Goal: Task Accomplishment & Management: Manage account settings

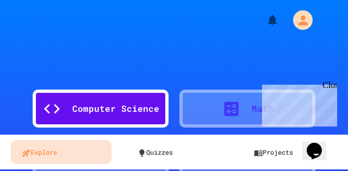
click at [192, 45] on div "Computer Science Math History English Social Science" at bounding box center [174, 136] width 348 height 185
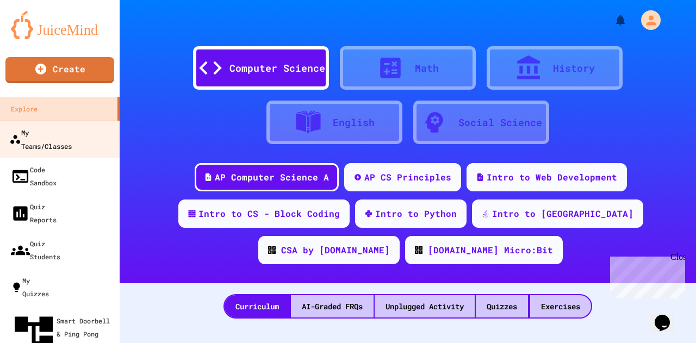
click at [72, 130] on div "My Teams/Classes" at bounding box center [40, 139] width 63 height 27
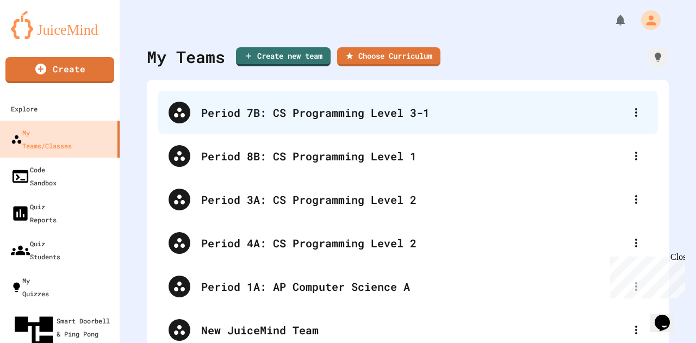
click at [325, 109] on div "Period 7B: CS Programming Level 3-1" at bounding box center [413, 112] width 424 height 16
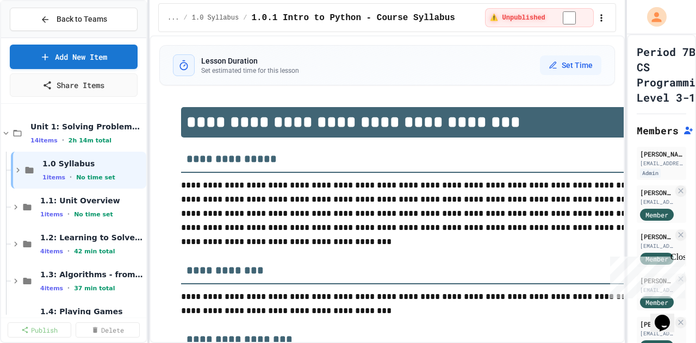
click at [154, 168] on div "**********" at bounding box center [348, 171] width 696 height 343
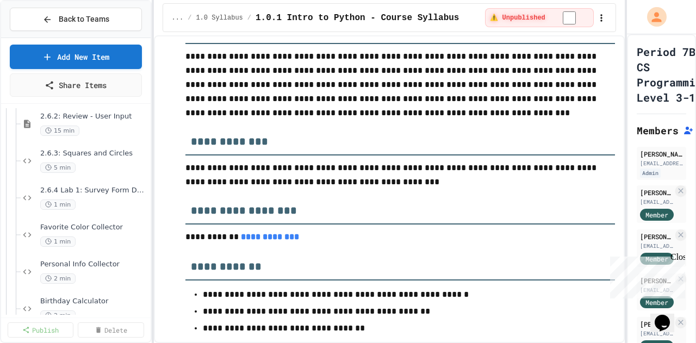
scroll to position [2419, 0]
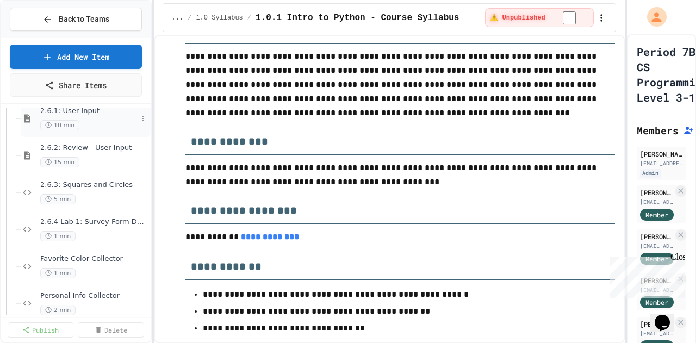
click at [77, 108] on span "2.6.1: User Input" at bounding box center [88, 111] width 97 height 9
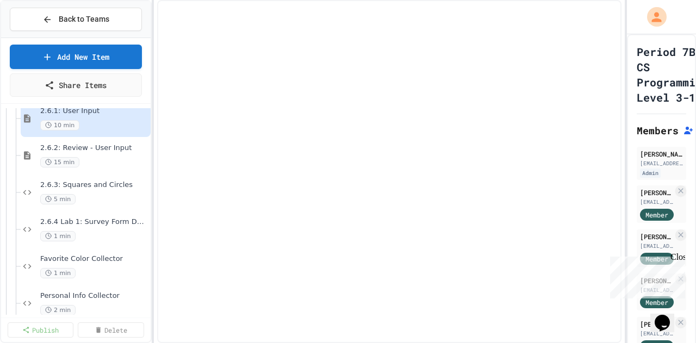
scroll to position [2404, 0]
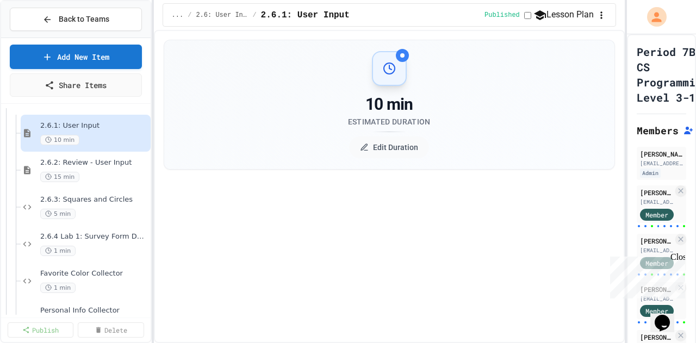
select select "***"
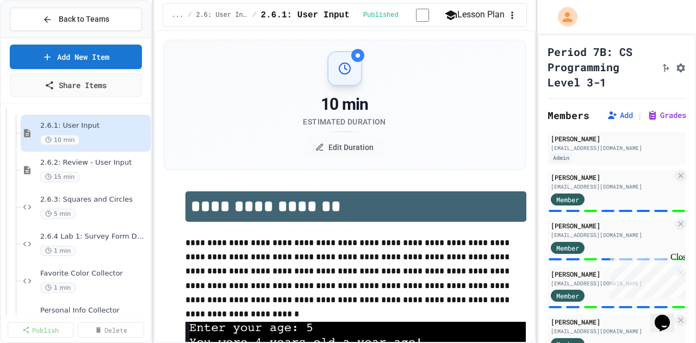
click at [348, 156] on div "**********" at bounding box center [348, 171] width 696 height 343
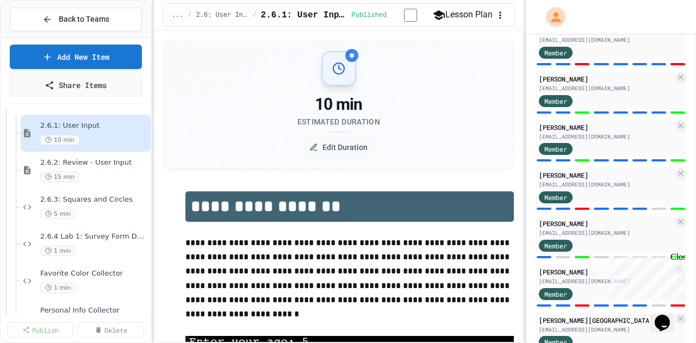
scroll to position [1195, 0]
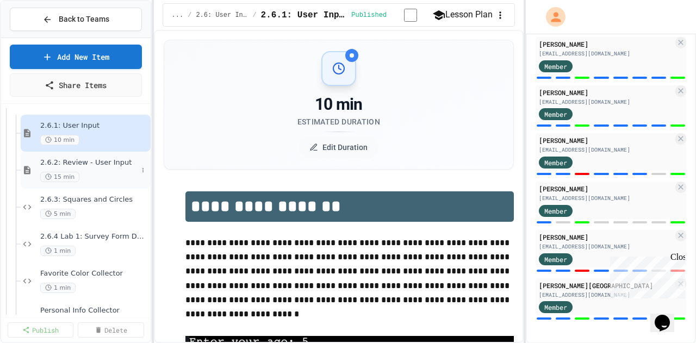
click at [94, 165] on span "2.6.2: Review - User Input" at bounding box center [88, 162] width 97 height 9
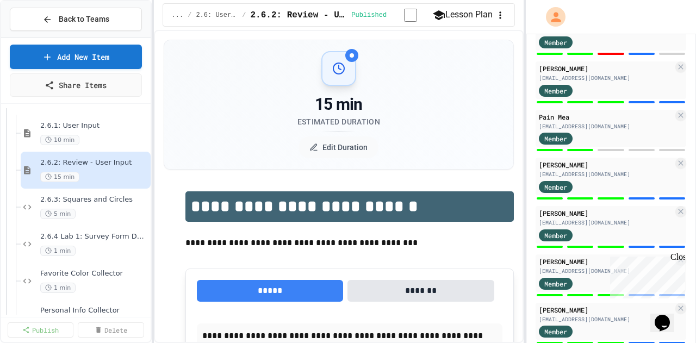
scroll to position [1195, 0]
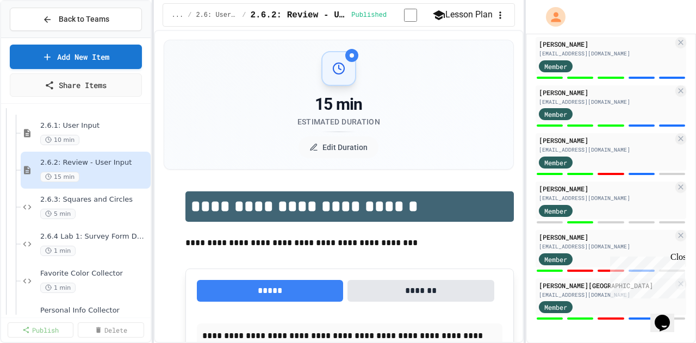
click at [348, 171] on div "Close" at bounding box center [678, 259] width 14 height 14
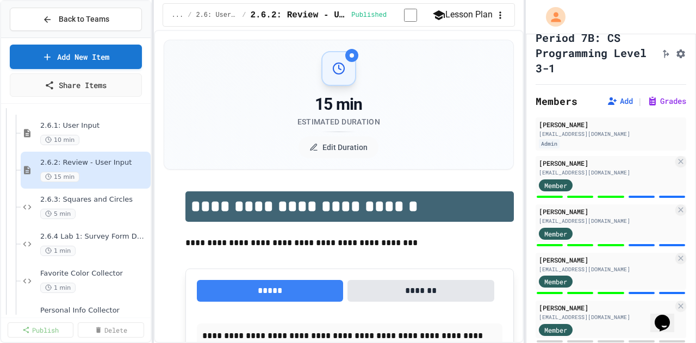
scroll to position [40, 0]
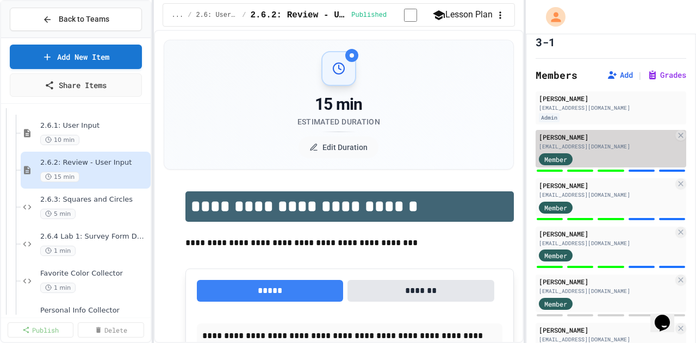
click at [348, 144] on div "[EMAIL_ADDRESS][DOMAIN_NAME]" at bounding box center [606, 147] width 134 height 8
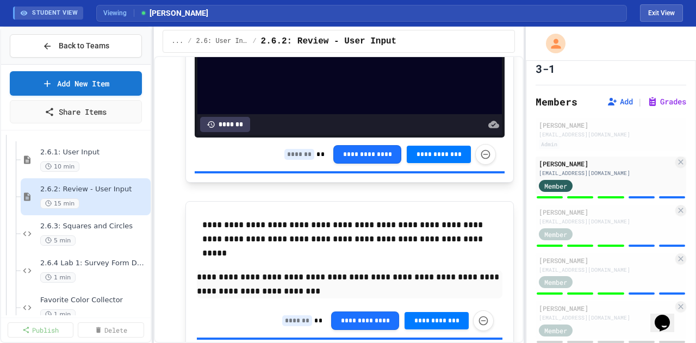
scroll to position [1926, 0]
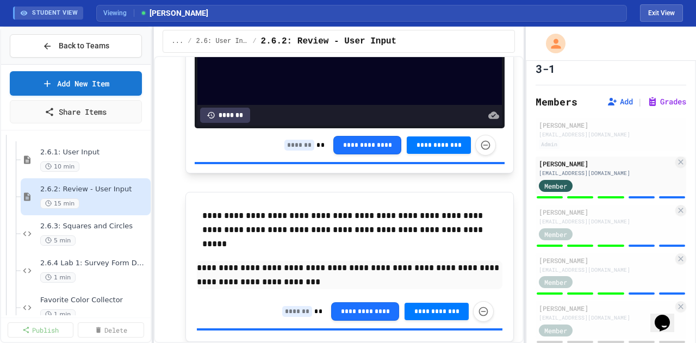
click at [286, 151] on input at bounding box center [299, 145] width 30 height 11
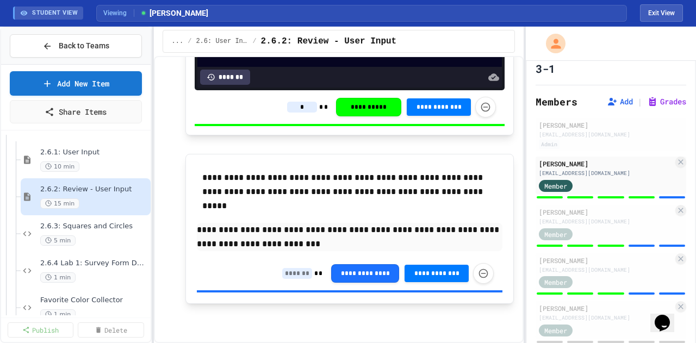
scroll to position [1988, 0]
type input "*"
click at [286, 171] on input at bounding box center [297, 273] width 30 height 11
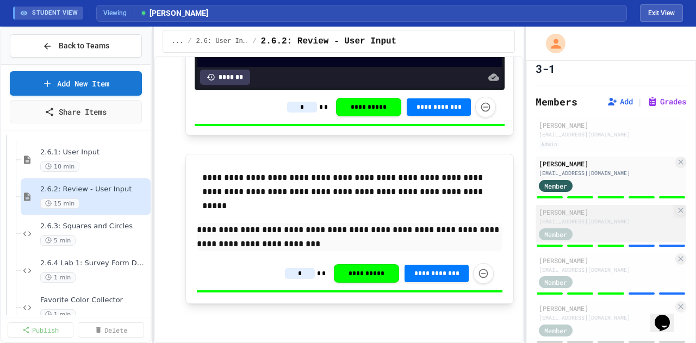
type input "*"
click at [348, 171] on div "Member" at bounding box center [606, 234] width 134 height 14
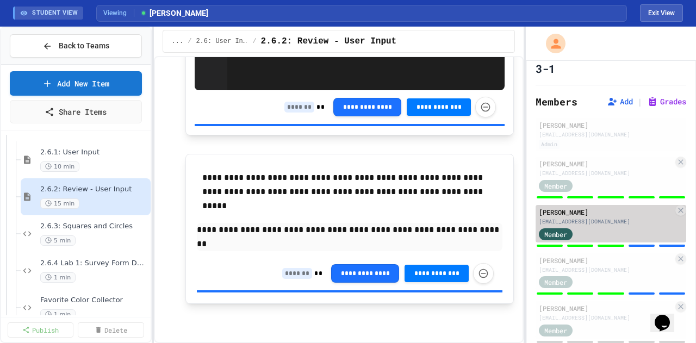
scroll to position [1974, 0]
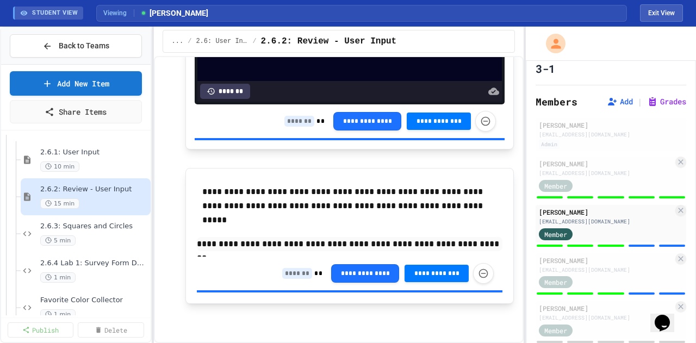
click at [287, 171] on input at bounding box center [297, 273] width 30 height 11
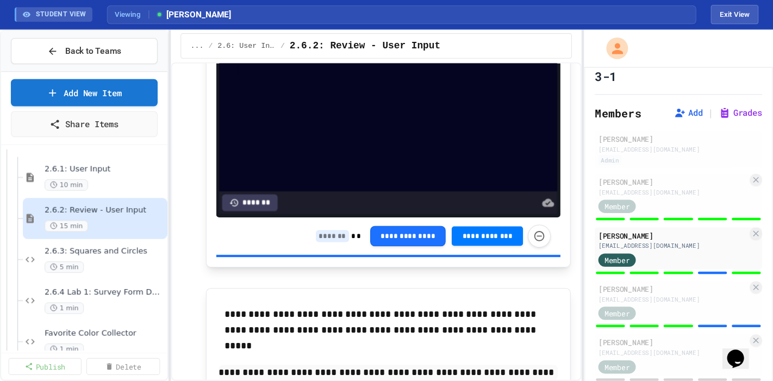
scroll to position [1862, 0]
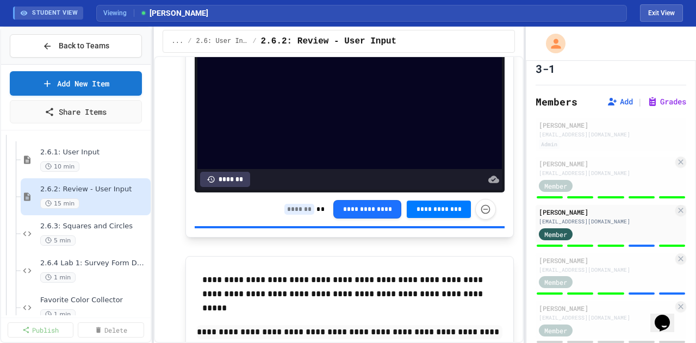
type input "*"
click at [296, 171] on input at bounding box center [299, 209] width 30 height 11
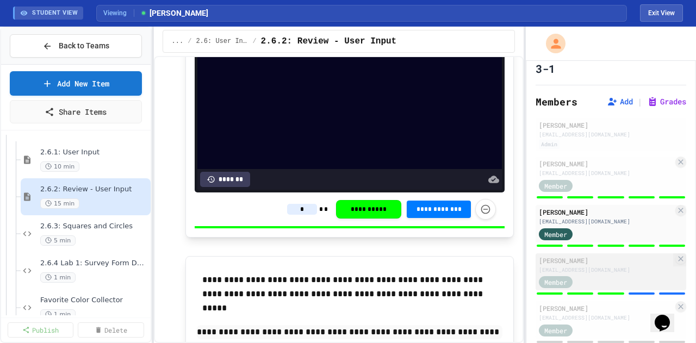
type input "*"
click at [348, 171] on div "Member" at bounding box center [606, 282] width 134 height 14
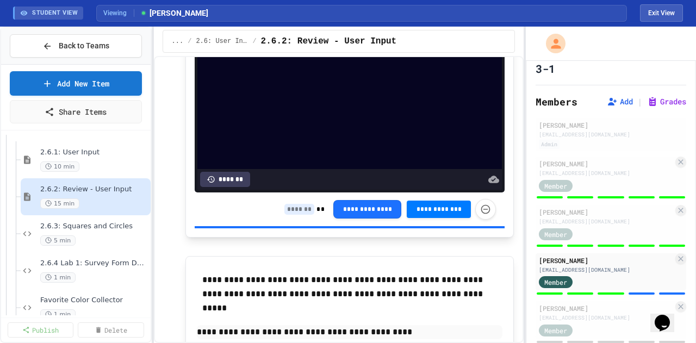
click at [292, 171] on input at bounding box center [299, 209] width 30 height 11
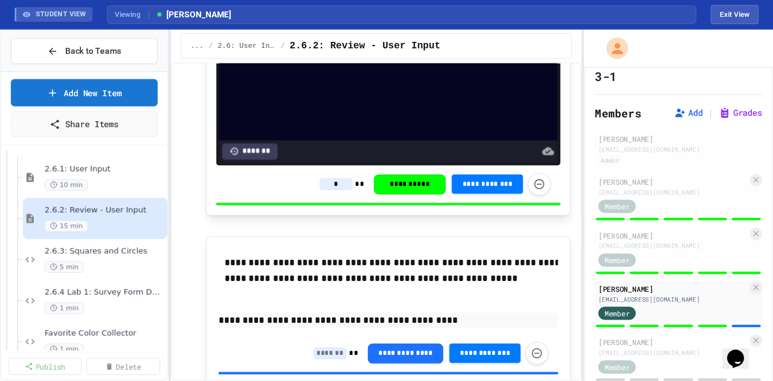
scroll to position [40, 0]
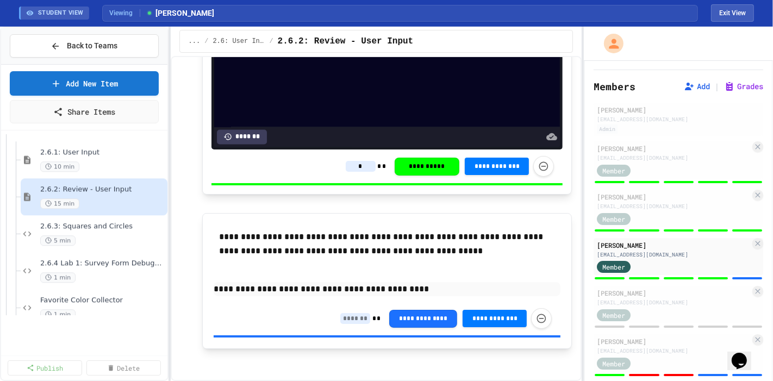
type input "*"
click at [344, 171] on input at bounding box center [355, 318] width 30 height 11
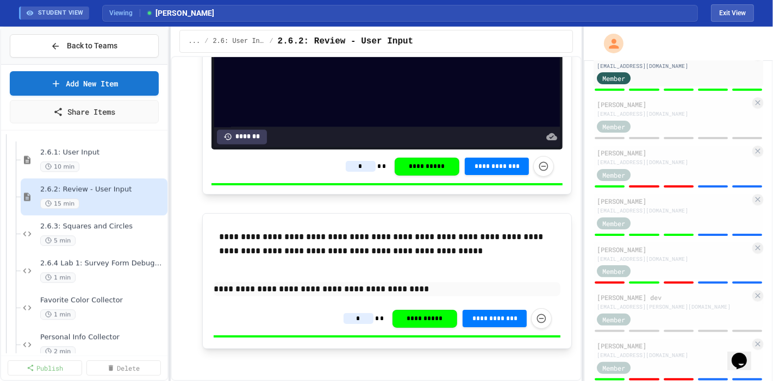
scroll to position [231, 0]
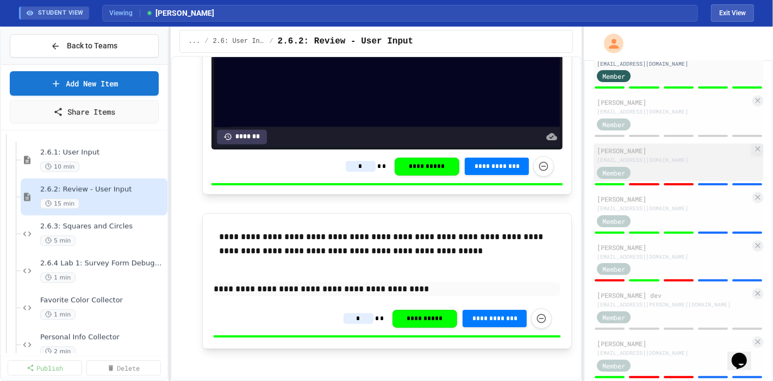
type input "*"
click at [348, 164] on div "[EMAIL_ADDRESS][DOMAIN_NAME]" at bounding box center [673, 160] width 153 height 8
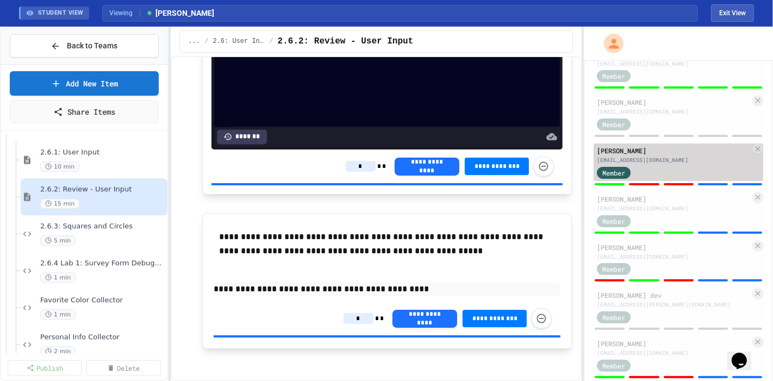
type input "*"
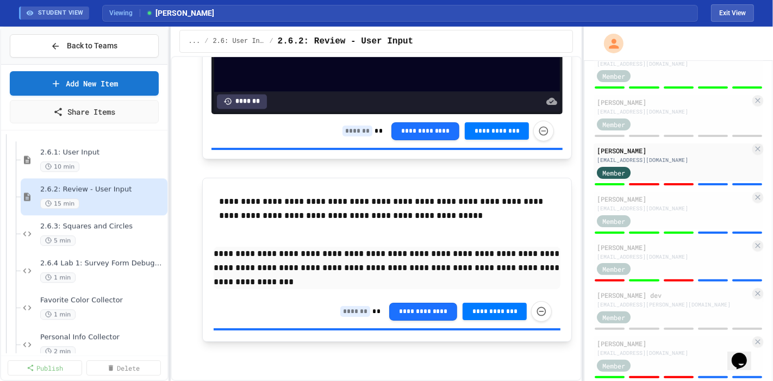
scroll to position [1911, 0]
click at [343, 137] on input at bounding box center [358, 131] width 30 height 11
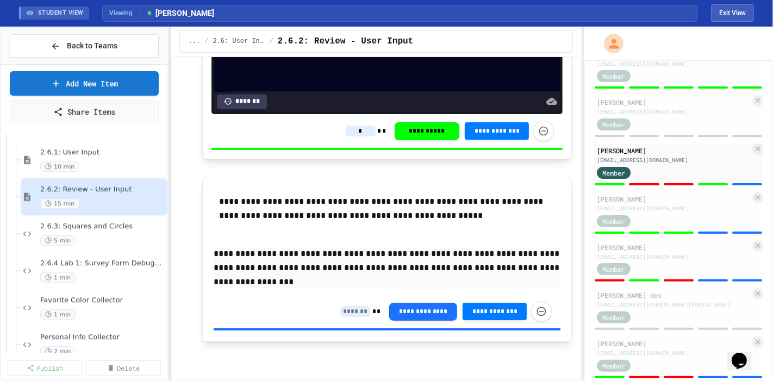
type input "*"
click at [341, 171] on input at bounding box center [355, 311] width 30 height 11
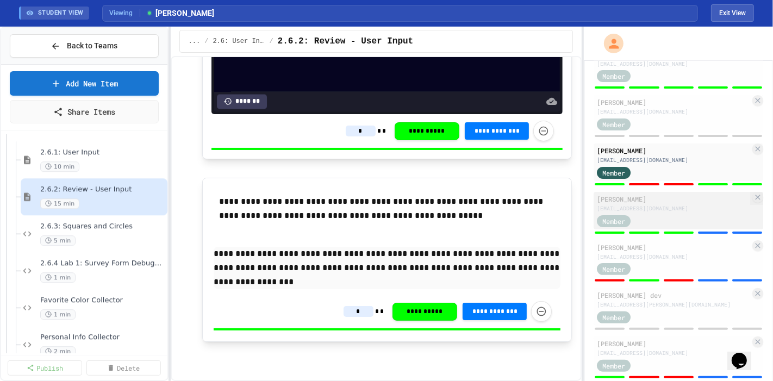
type input "*"
click at [348, 171] on div "[EMAIL_ADDRESS][DOMAIN_NAME]" at bounding box center [673, 209] width 153 height 8
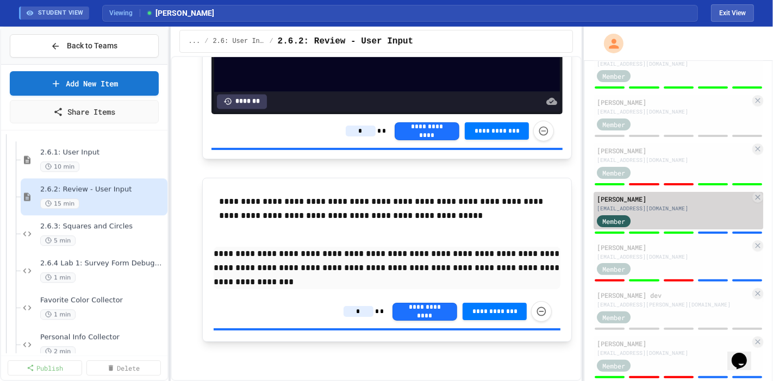
type input "*"
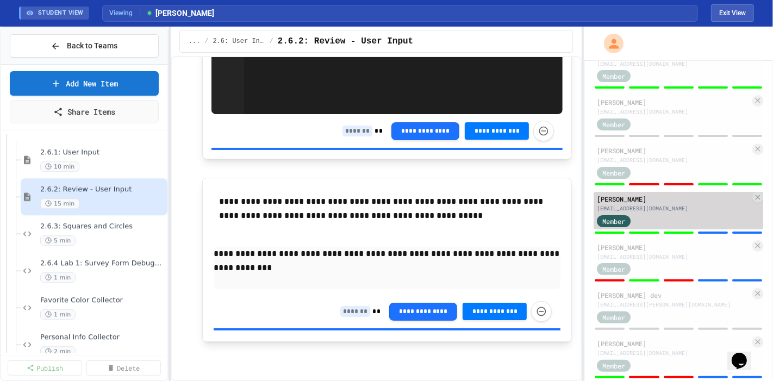
scroll to position [1908, 0]
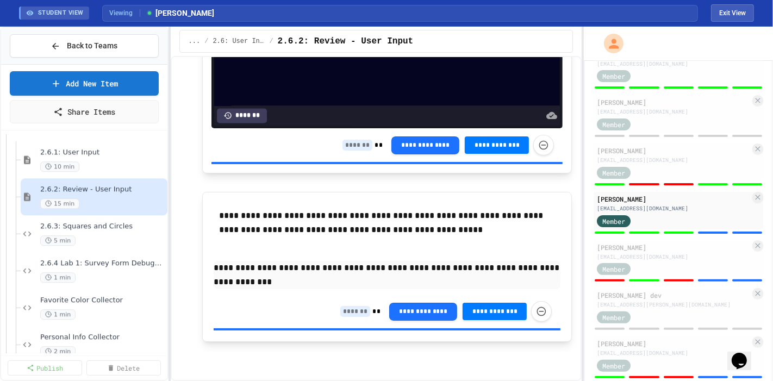
click at [348, 143] on input at bounding box center [358, 145] width 30 height 11
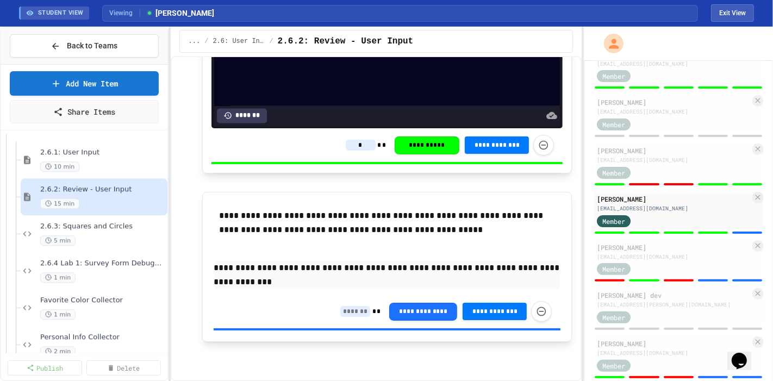
type input "*"
click at [348, 171] on input at bounding box center [355, 311] width 30 height 11
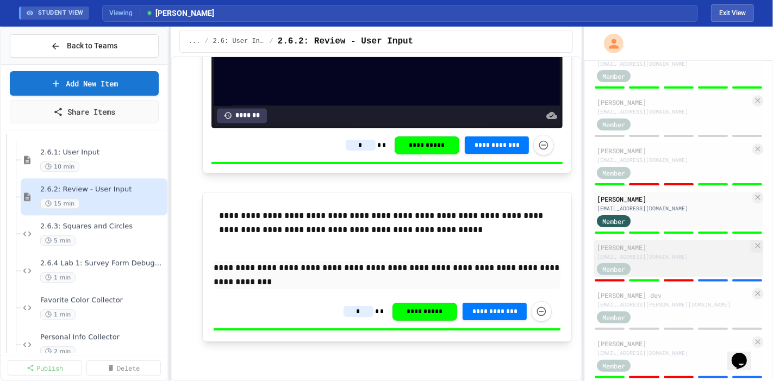
type input "*"
click at [348, 171] on div "[EMAIL_ADDRESS][DOMAIN_NAME]" at bounding box center [673, 257] width 153 height 8
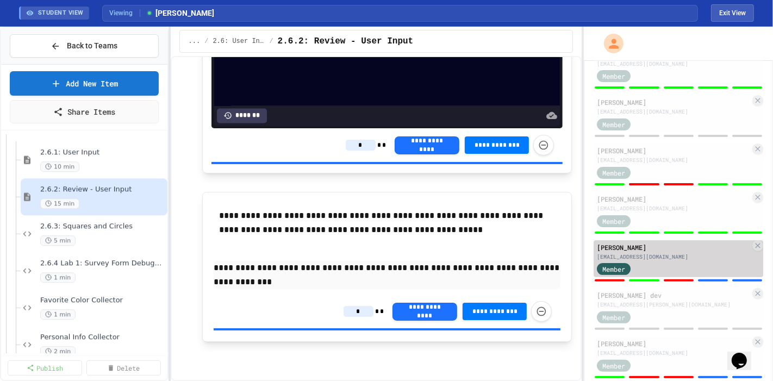
type input "*"
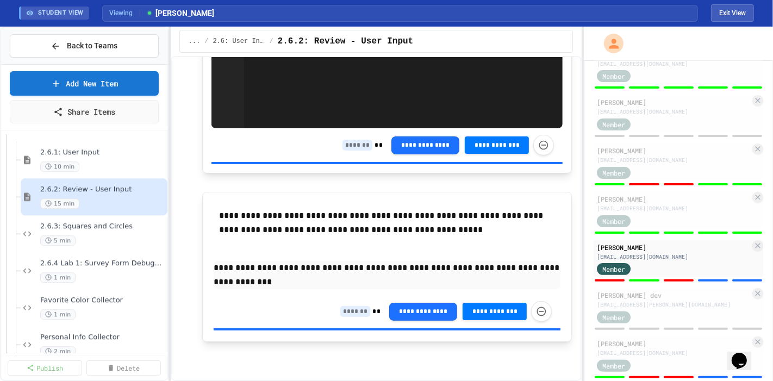
scroll to position [1894, 0]
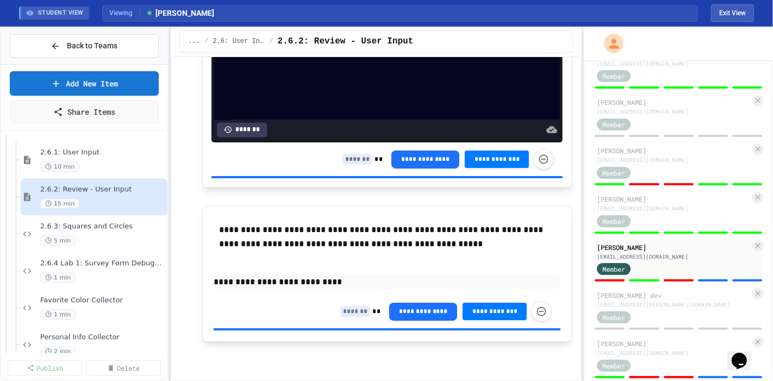
click at [348, 156] on input at bounding box center [358, 159] width 30 height 11
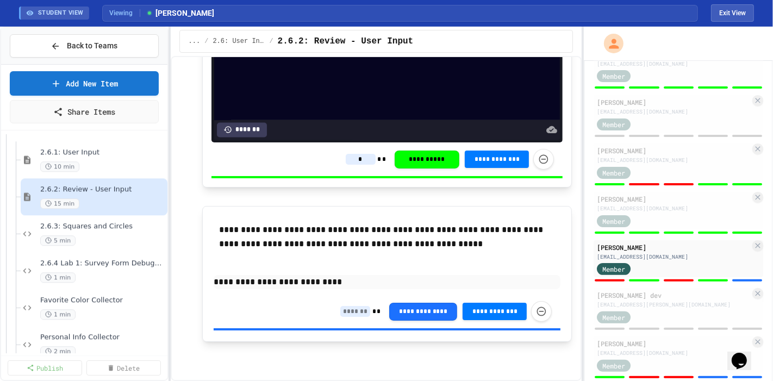
type input "*"
click at [348, 171] on input at bounding box center [355, 311] width 30 height 11
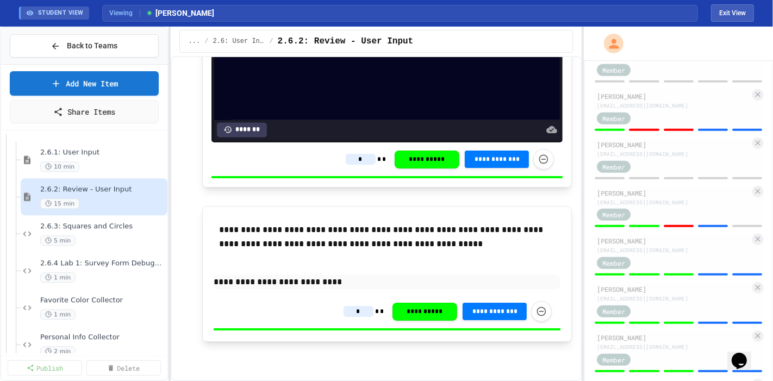
scroll to position [480, 0]
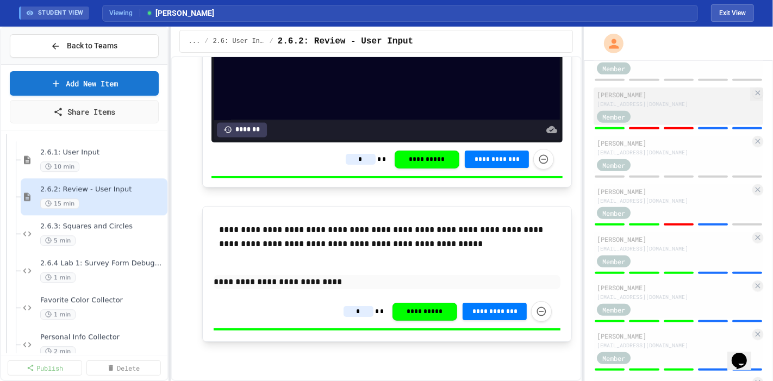
type input "*"
click at [348, 123] on div "Member" at bounding box center [673, 116] width 153 height 14
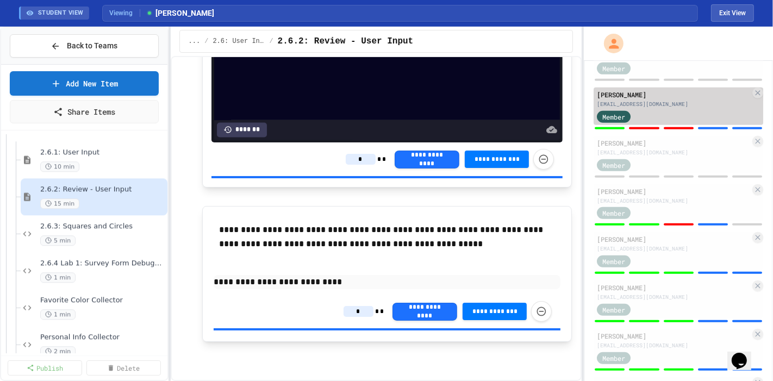
type input "*"
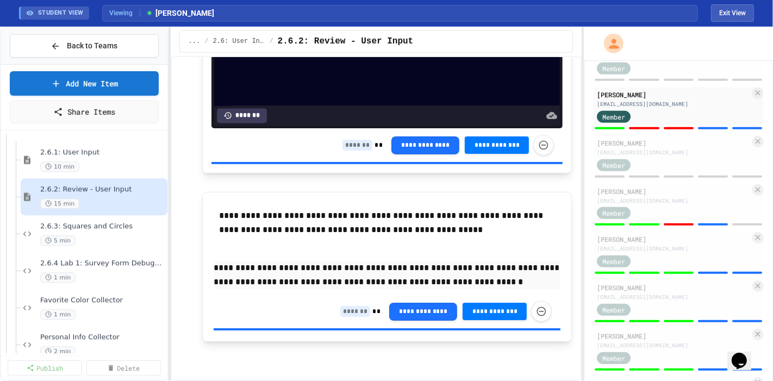
click at [348, 151] on input at bounding box center [358, 145] width 30 height 11
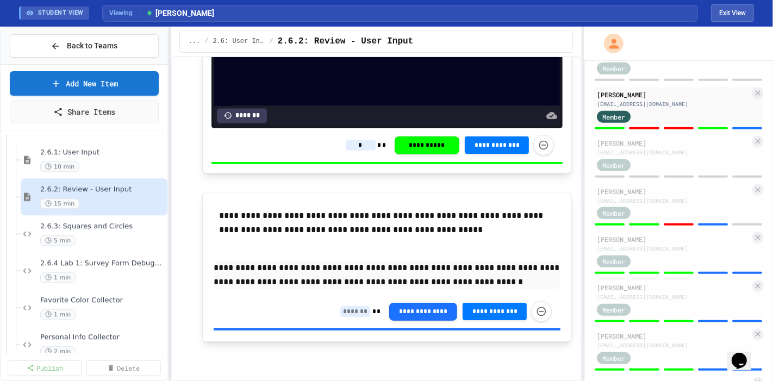
type input "*"
click at [342, 171] on input at bounding box center [355, 311] width 30 height 11
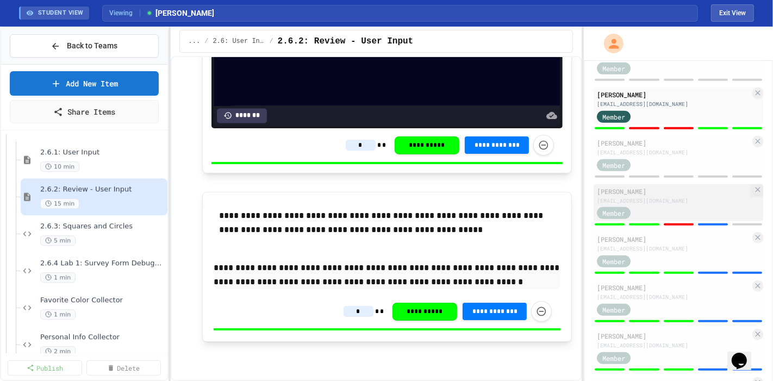
type input "*"
click at [348, 171] on div "[EMAIL_ADDRESS][DOMAIN_NAME]" at bounding box center [673, 201] width 153 height 8
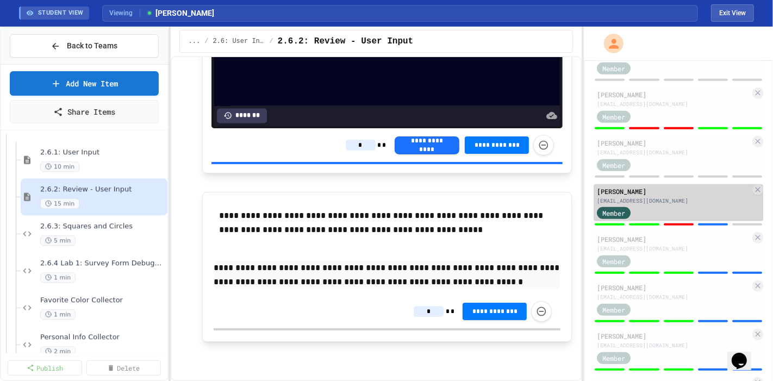
type input "*"
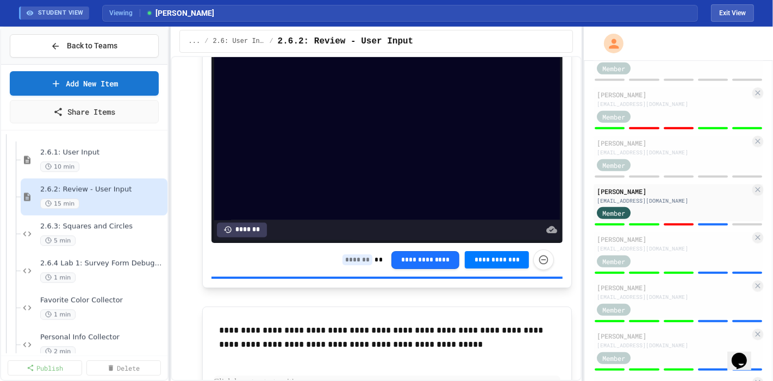
scroll to position [1771, 0]
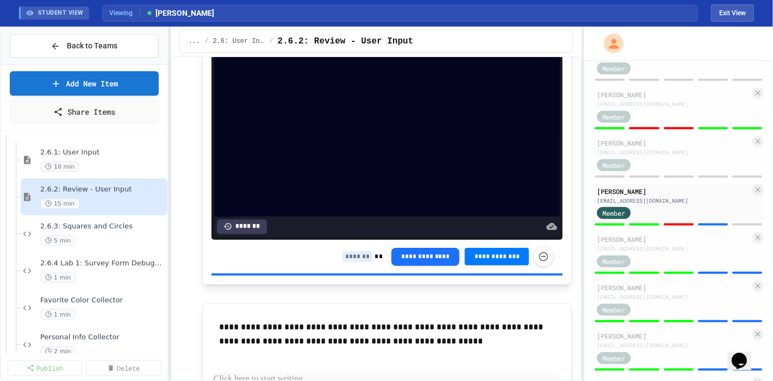
click at [348, 171] on input at bounding box center [358, 256] width 30 height 11
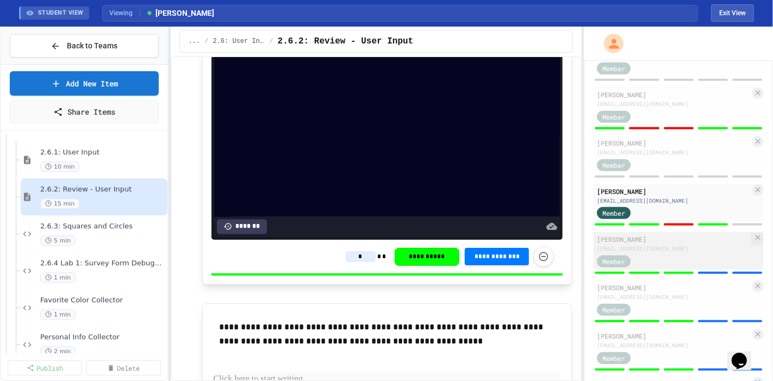
type input "*"
click at [348, 171] on div "Member" at bounding box center [673, 261] width 153 height 14
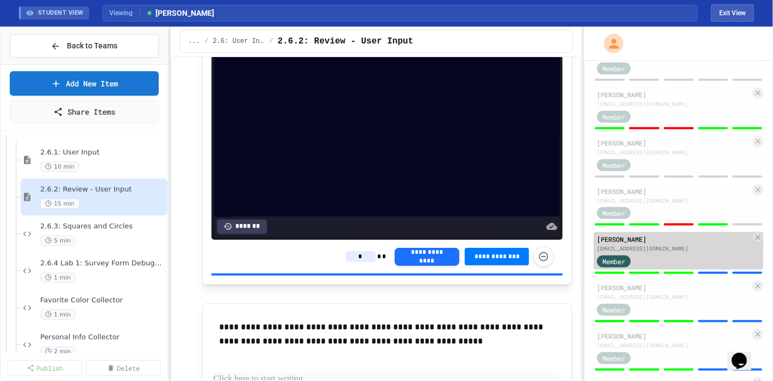
type input "*"
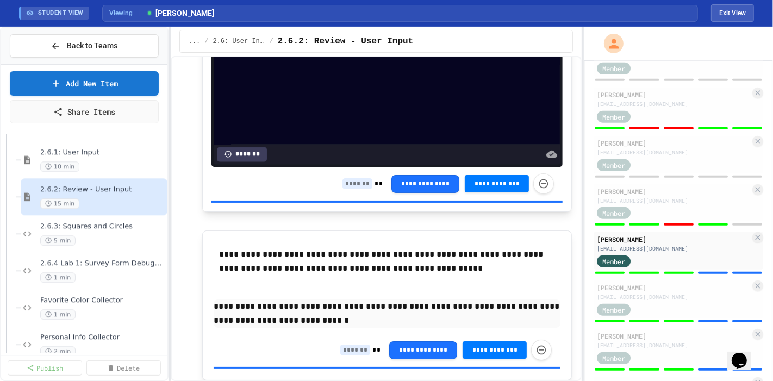
scroll to position [1856, 0]
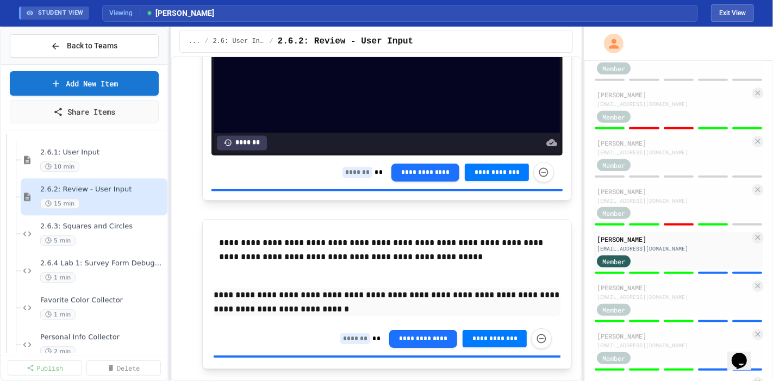
click at [343, 171] on input at bounding box center [358, 172] width 30 height 11
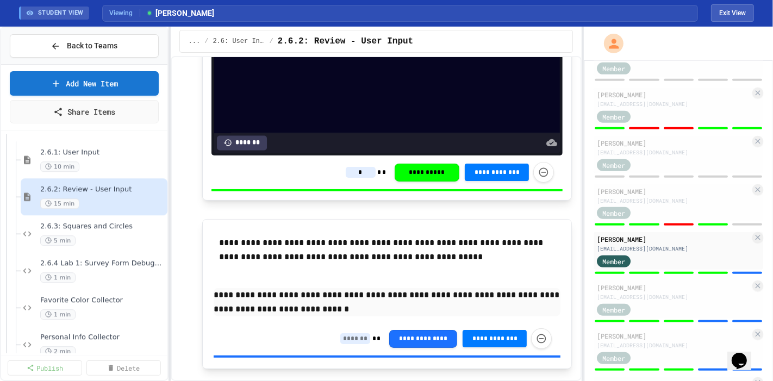
type input "*"
click at [347, 171] on input at bounding box center [355, 338] width 30 height 11
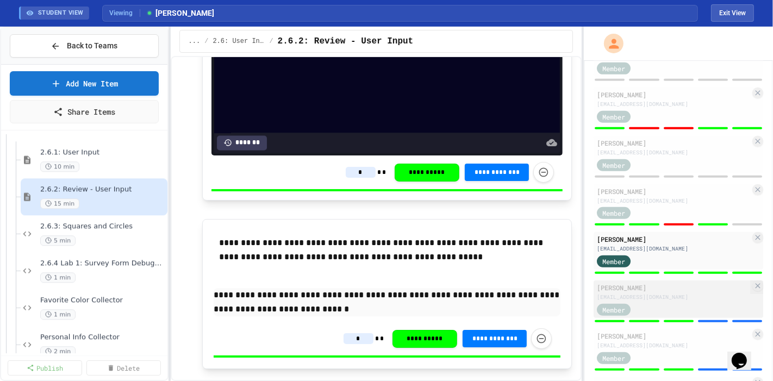
type input "*"
click at [348, 171] on div "Member" at bounding box center [673, 309] width 153 height 14
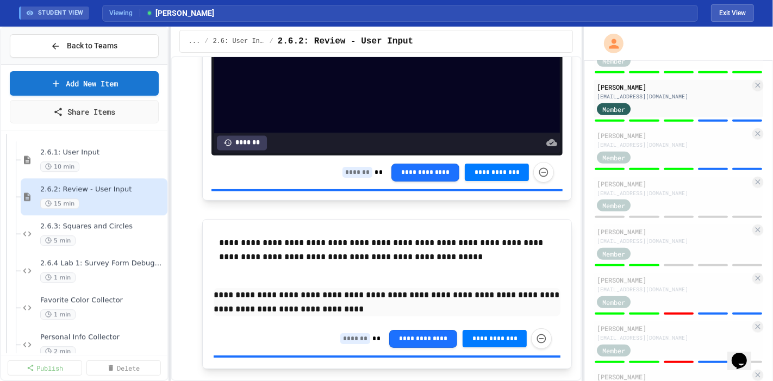
scroll to position [689, 0]
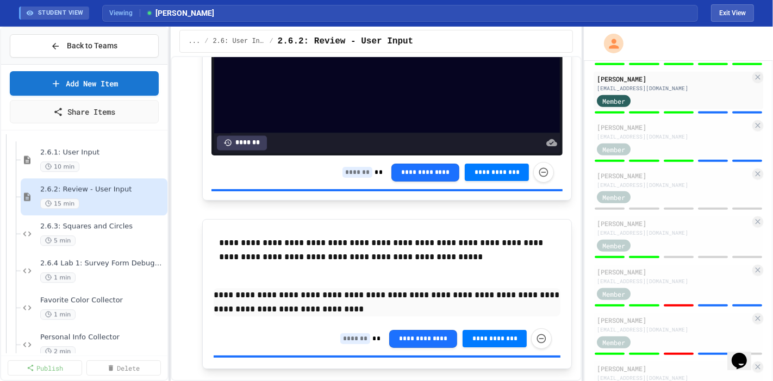
click at [348, 171] on input at bounding box center [358, 172] width 30 height 11
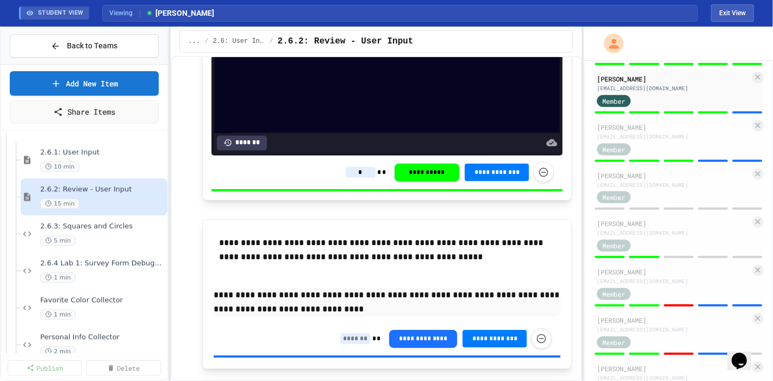
type input "*"
click at [348, 171] on input at bounding box center [355, 338] width 30 height 11
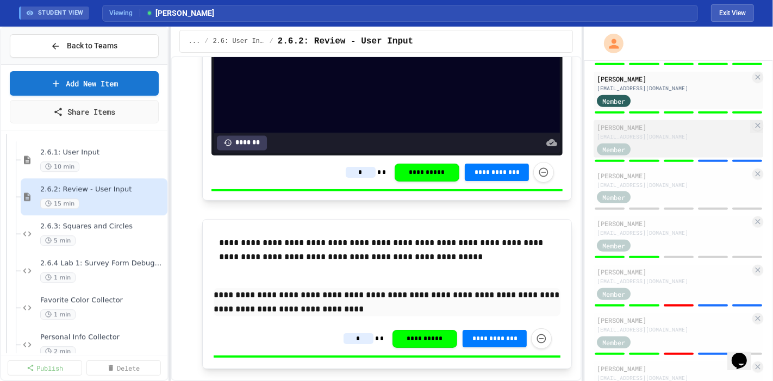
type input "*"
click at [348, 156] on div "Member" at bounding box center [673, 149] width 153 height 14
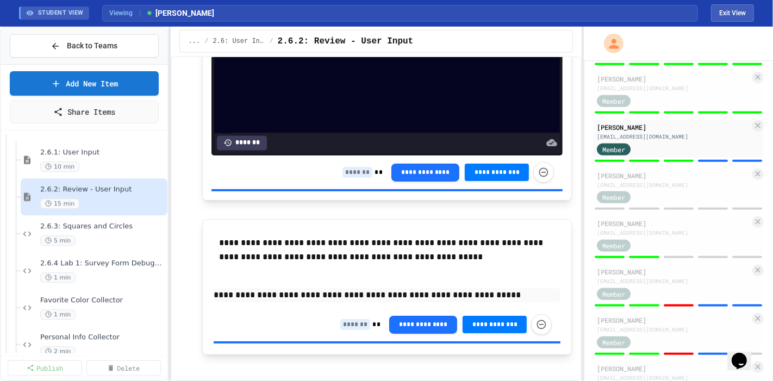
click at [343, 171] on input at bounding box center [358, 172] width 30 height 11
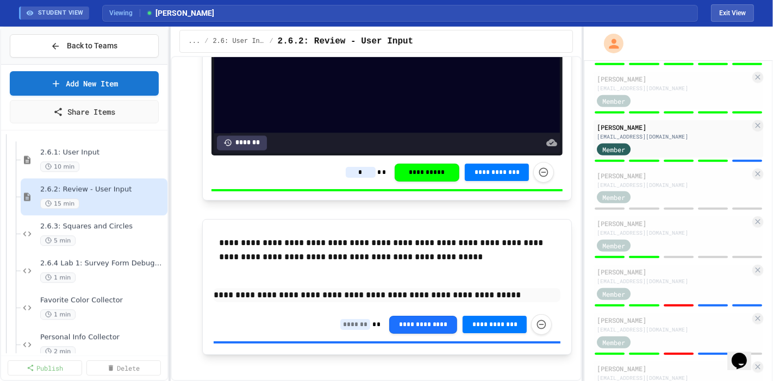
type input "*"
click at [346, 171] on input at bounding box center [355, 324] width 30 height 11
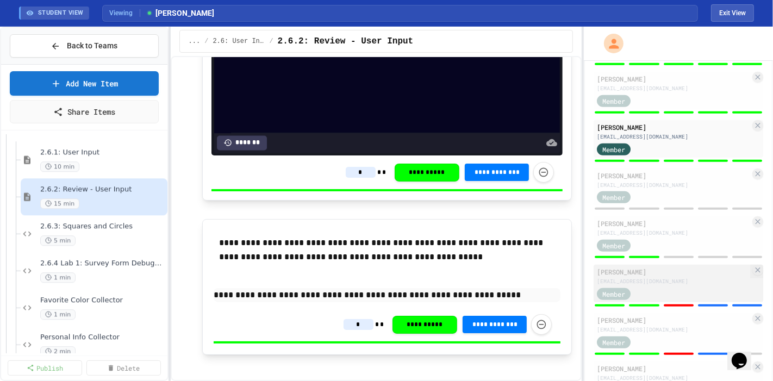
type input "*"
click at [348, 171] on div "[PERSON_NAME]" at bounding box center [673, 272] width 153 height 10
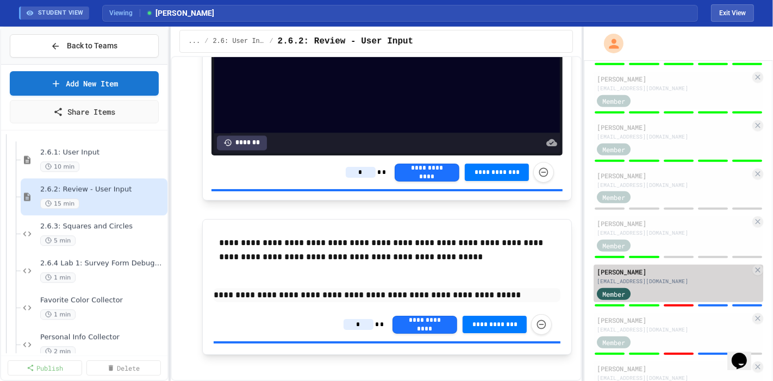
type input "*"
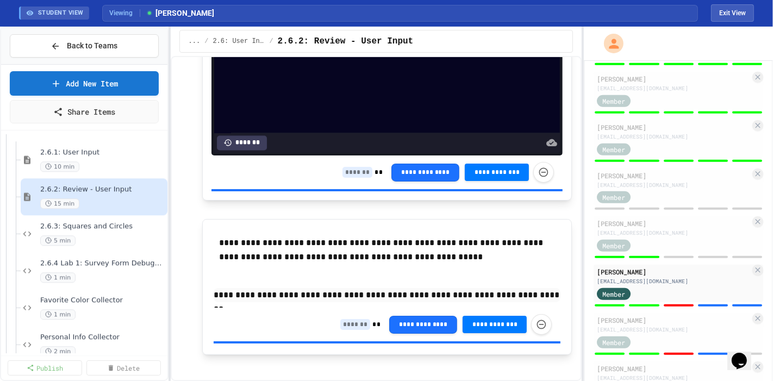
click at [343, 171] on input at bounding box center [358, 172] width 30 height 11
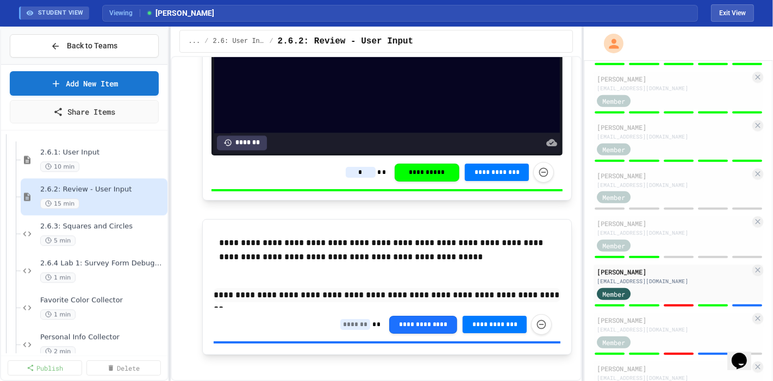
type input "*"
click at [347, 171] on input at bounding box center [355, 324] width 30 height 11
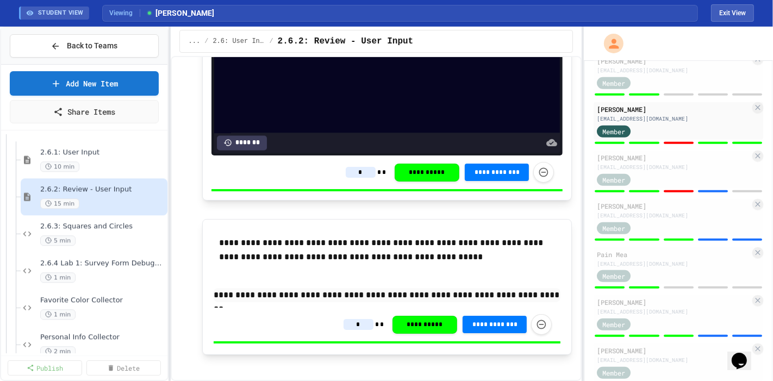
scroll to position [878, 0]
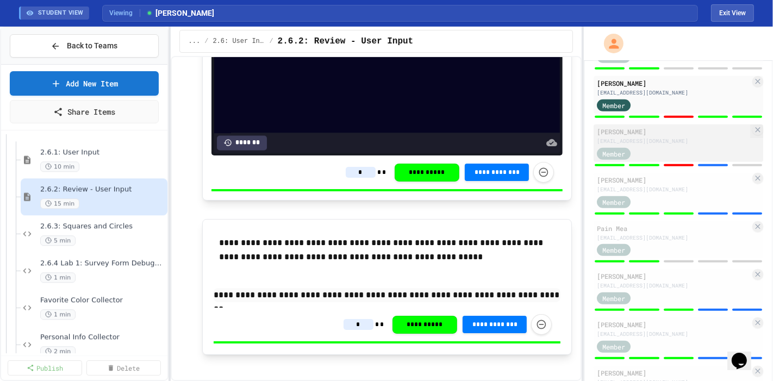
type input "*"
click at [348, 145] on div "[EMAIL_ADDRESS][DOMAIN_NAME]" at bounding box center [673, 141] width 153 height 8
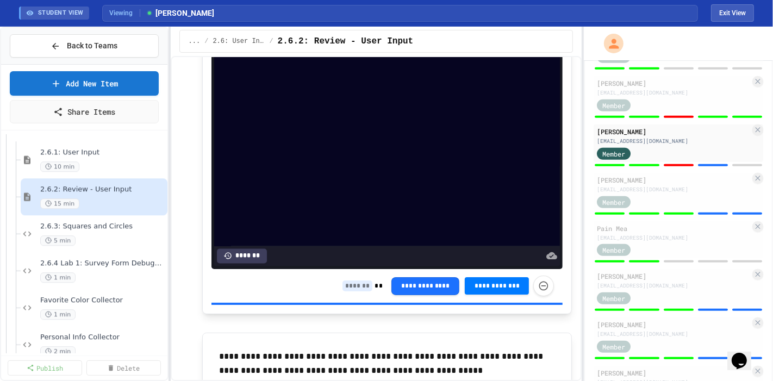
scroll to position [1784, 0]
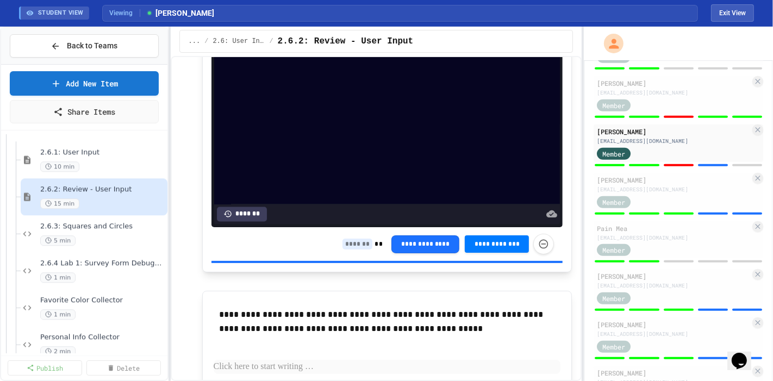
click at [348, 171] on input at bounding box center [358, 244] width 30 height 11
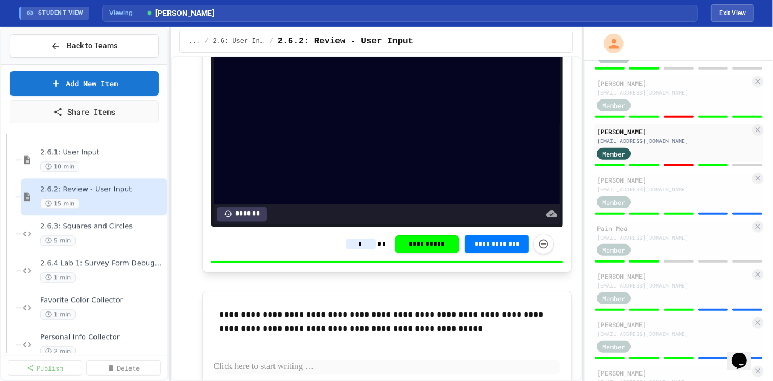
type input "*"
click at [348, 171] on div "**********" at bounding box center [387, 359] width 370 height 136
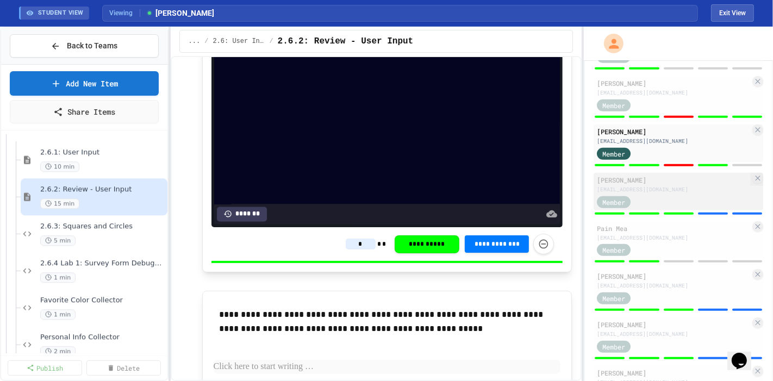
click at [348, 171] on div "Member" at bounding box center [673, 202] width 153 height 14
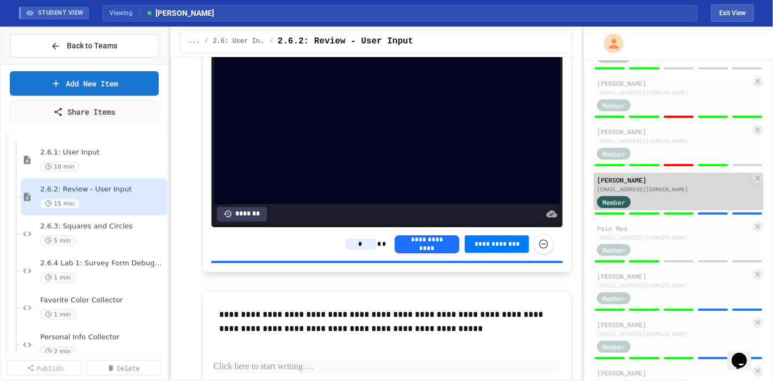
type input "*"
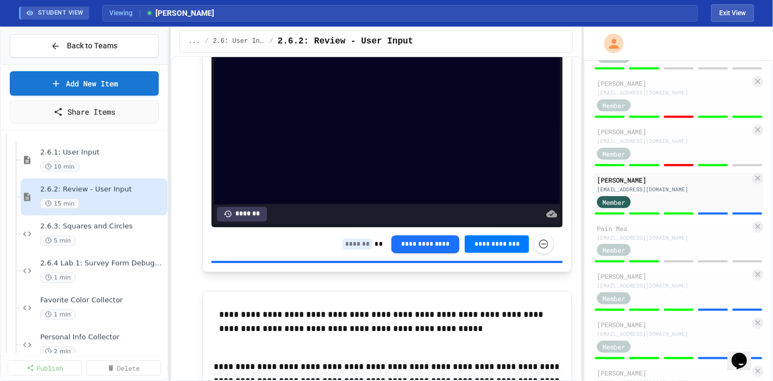
click at [348, 171] on input at bounding box center [358, 244] width 30 height 11
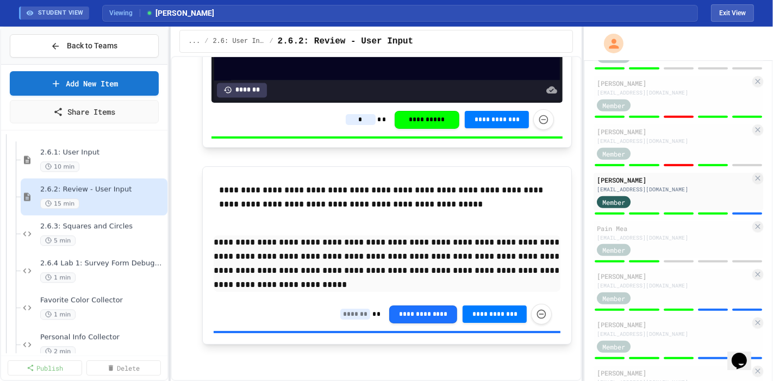
scroll to position [1936, 0]
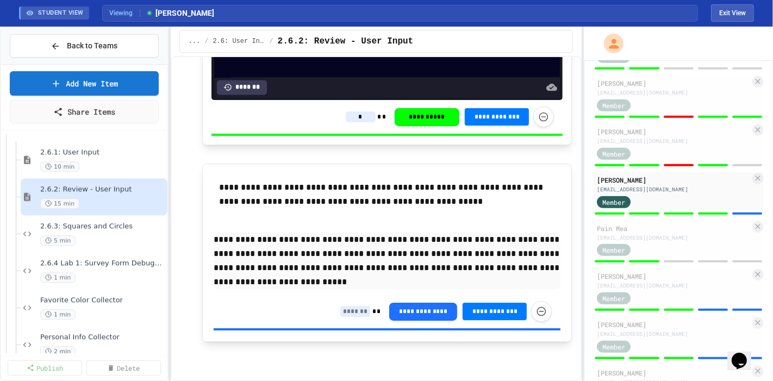
type input "*"
click at [342, 171] on input at bounding box center [355, 311] width 30 height 11
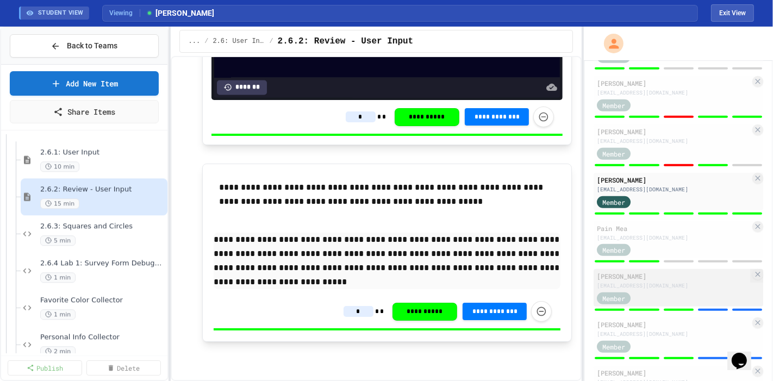
type input "*"
click at [348, 171] on div "Member" at bounding box center [673, 298] width 153 height 14
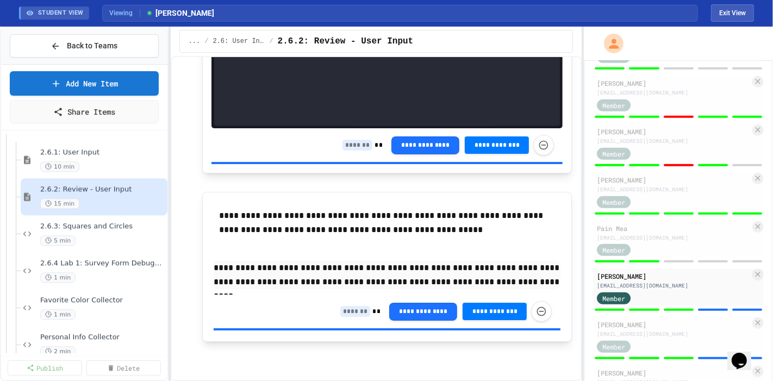
scroll to position [1908, 0]
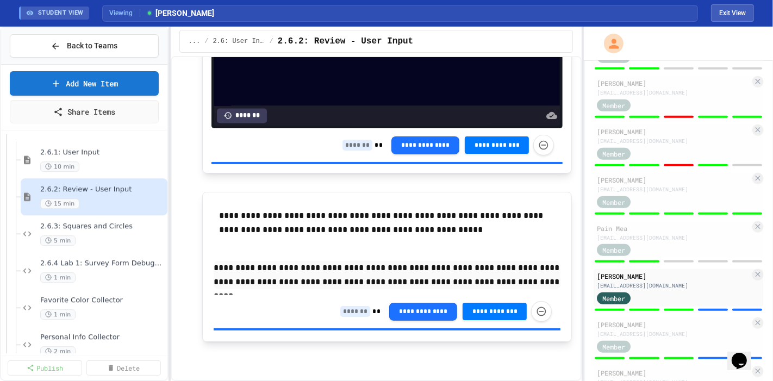
click at [347, 145] on input at bounding box center [358, 145] width 30 height 11
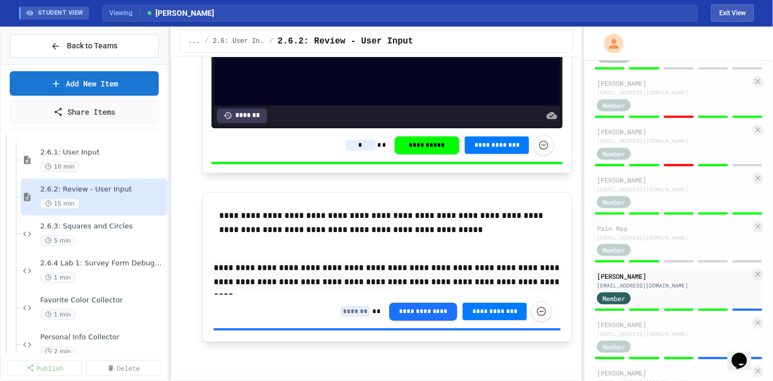
type input "*"
click at [340, 171] on input at bounding box center [355, 311] width 30 height 11
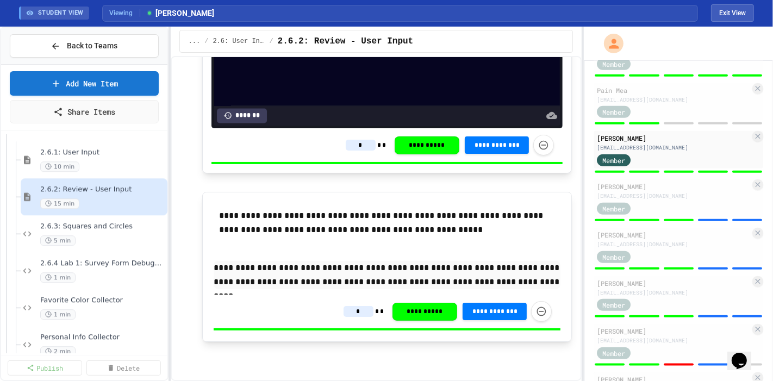
scroll to position [1070, 0]
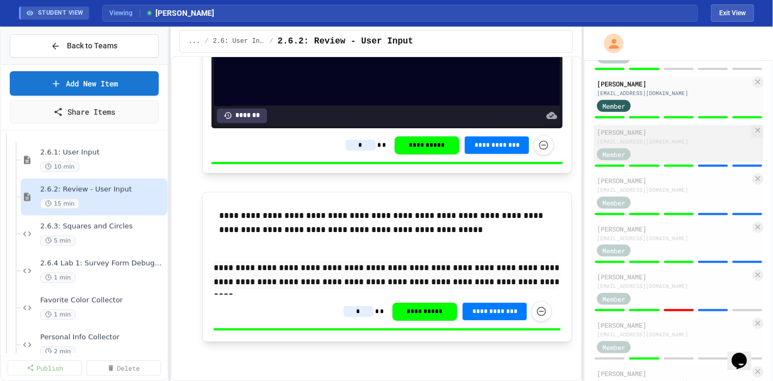
type input "*"
click at [348, 146] on div "[EMAIL_ADDRESS][DOMAIN_NAME]" at bounding box center [673, 142] width 153 height 8
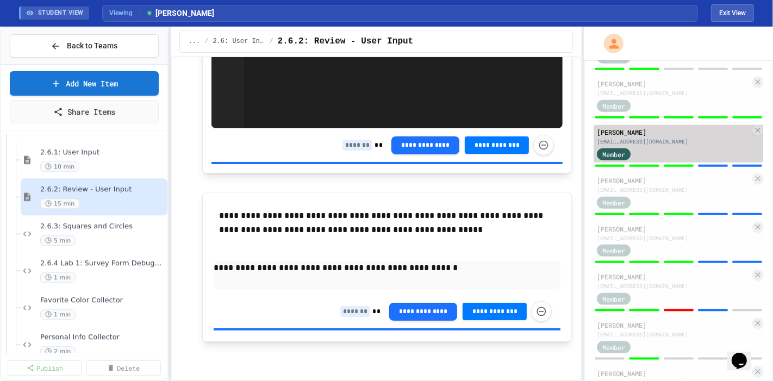
scroll to position [1894, 0]
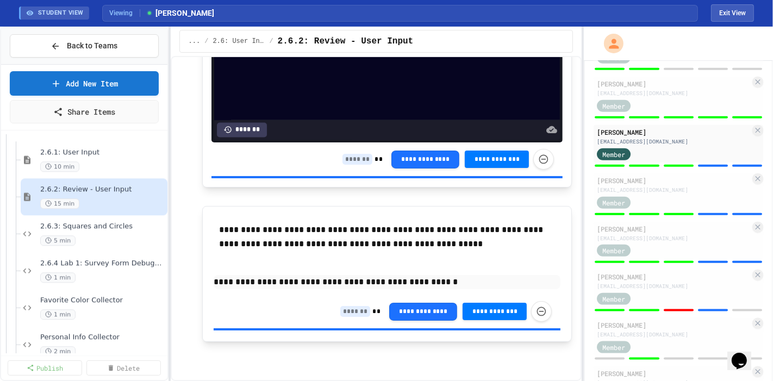
click at [346, 164] on input at bounding box center [358, 159] width 30 height 11
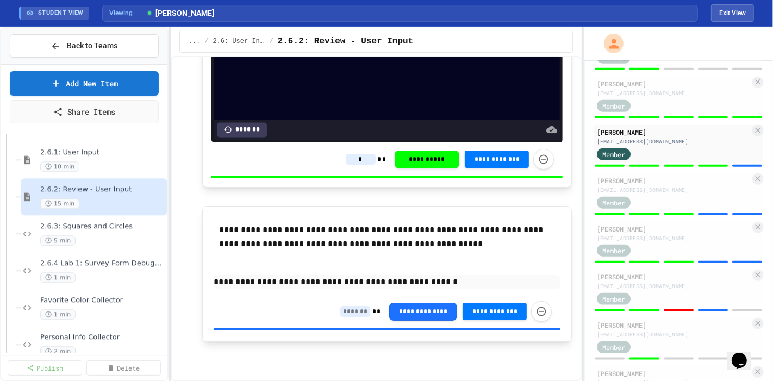
type input "*"
click at [345, 171] on input at bounding box center [355, 311] width 30 height 11
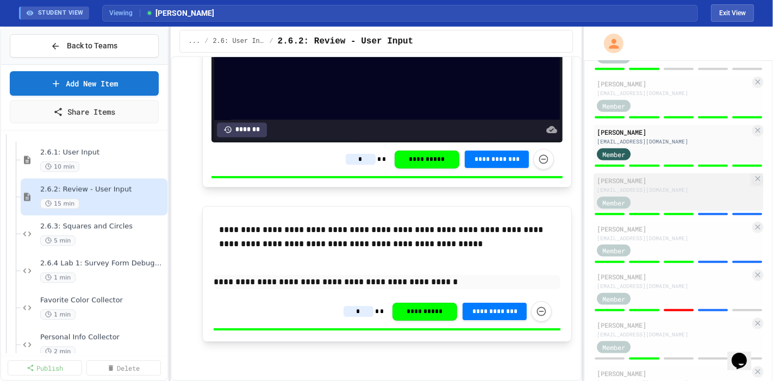
type input "*"
click at [348, 171] on div "[EMAIL_ADDRESS][DOMAIN_NAME]" at bounding box center [673, 190] width 153 height 8
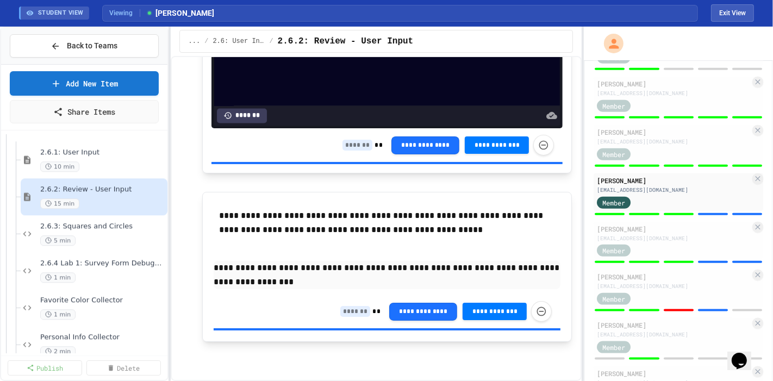
click at [348, 151] on input at bounding box center [358, 145] width 30 height 11
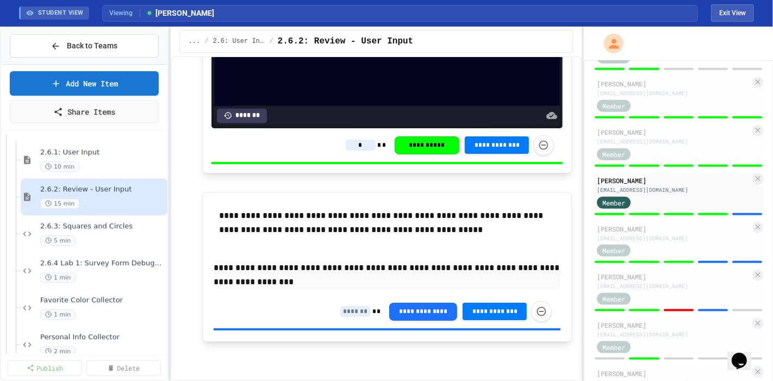
type input "*"
click at [340, 171] on input at bounding box center [355, 311] width 30 height 11
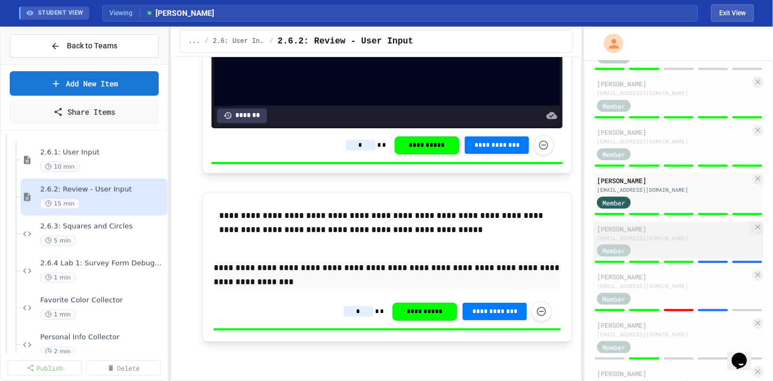
type input "*"
click at [348, 171] on div "Member" at bounding box center [673, 251] width 153 height 14
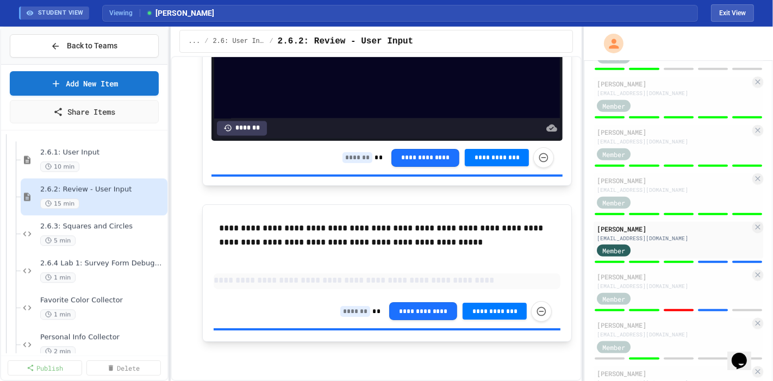
click at [343, 160] on input at bounding box center [358, 157] width 30 height 11
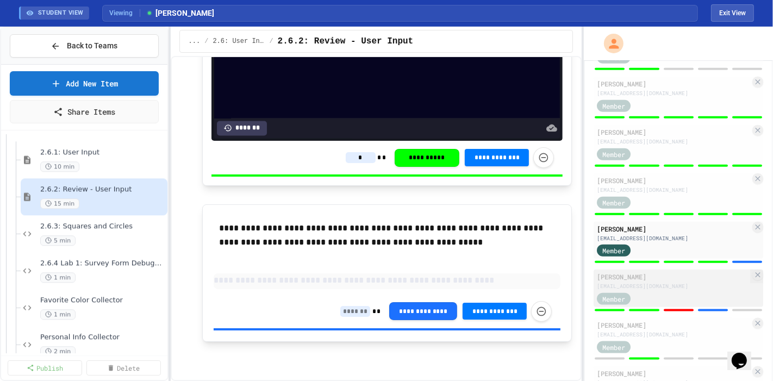
type input "*"
click at [348, 171] on div "[EMAIL_ADDRESS][DOMAIN_NAME]" at bounding box center [673, 286] width 153 height 8
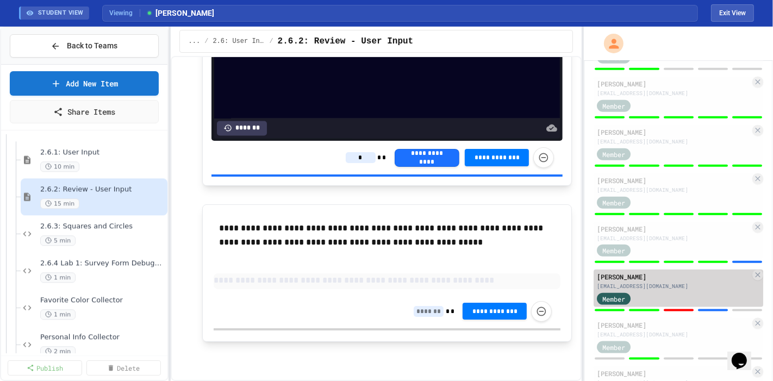
type input "*"
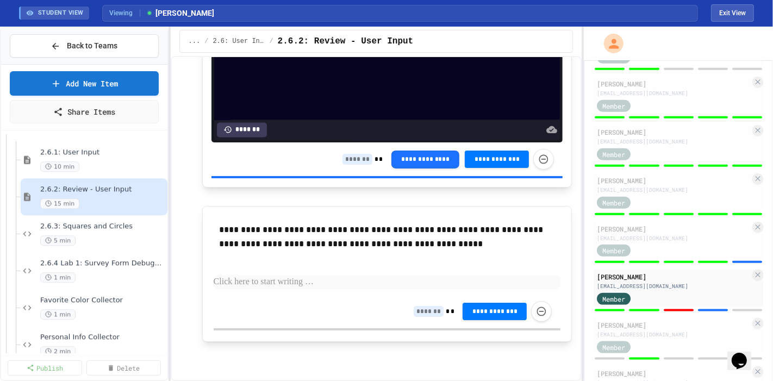
click at [348, 164] on input at bounding box center [358, 159] width 30 height 11
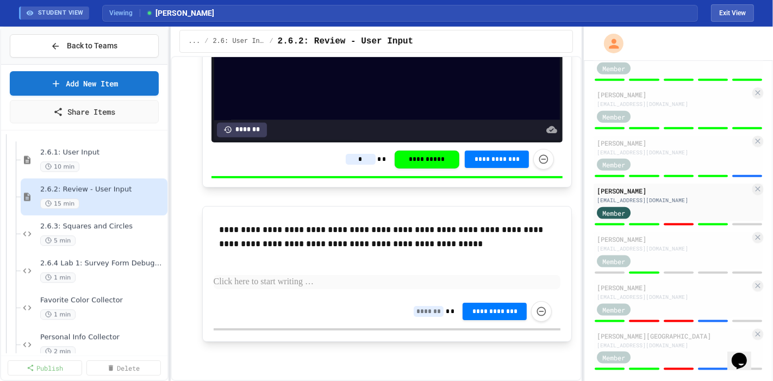
scroll to position [1179, 0]
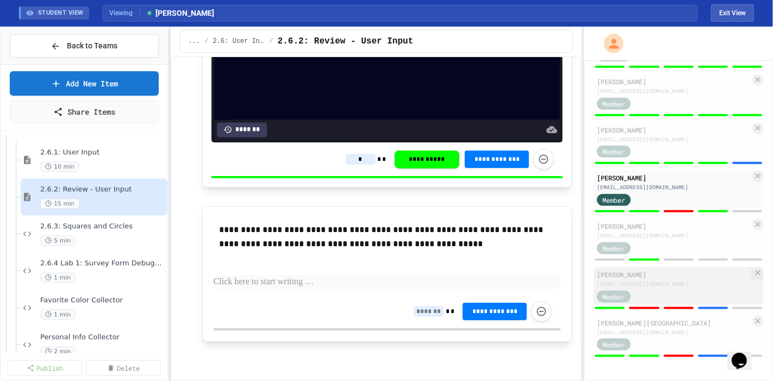
type input "*"
click at [348, 171] on div "Member" at bounding box center [673, 296] width 153 height 14
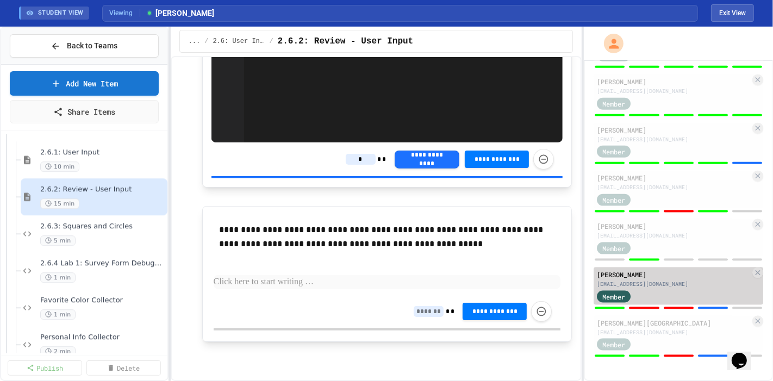
type input "*"
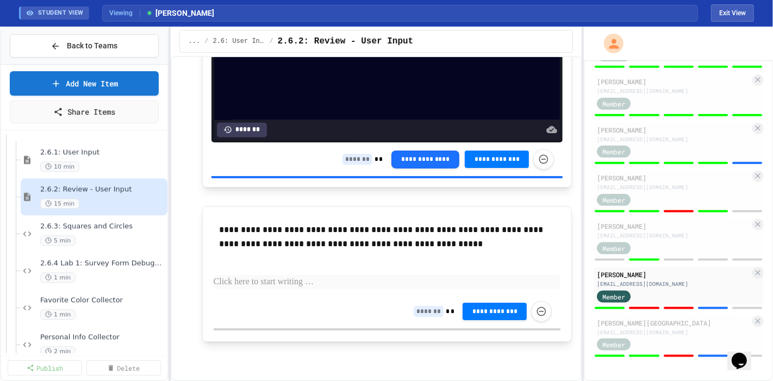
click at [347, 160] on input at bounding box center [358, 159] width 30 height 11
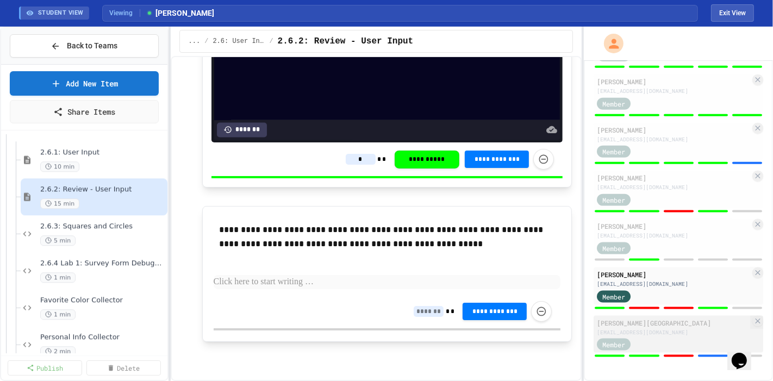
type input "*"
click at [348, 171] on div "[EMAIL_ADDRESS][DOMAIN_NAME]" at bounding box center [673, 333] width 153 height 8
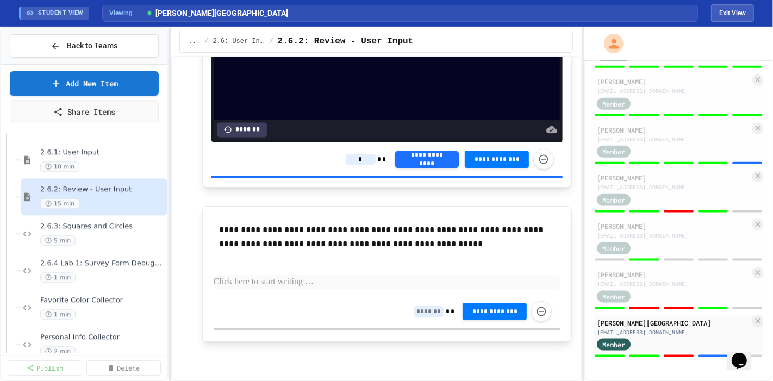
type input "*"
click at [348, 165] on input at bounding box center [358, 159] width 30 height 11
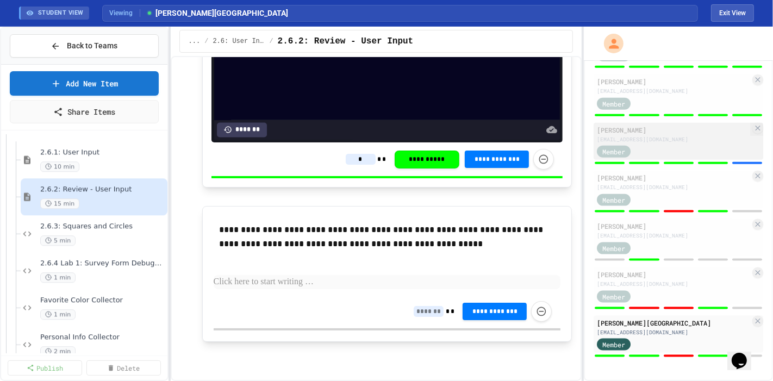
type input "*"
click at [348, 129] on div "[PERSON_NAME]" at bounding box center [673, 130] width 153 height 10
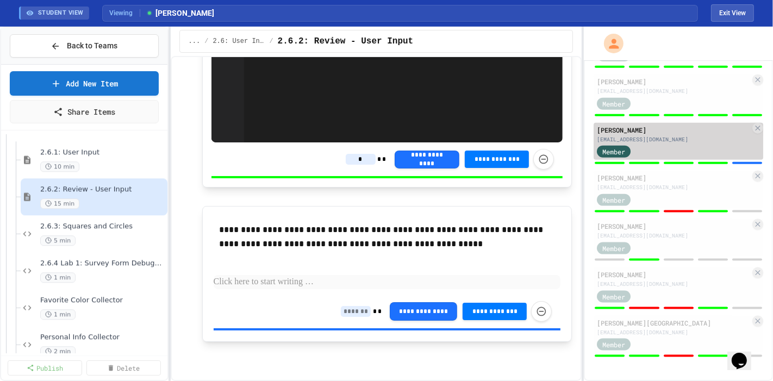
type input "*"
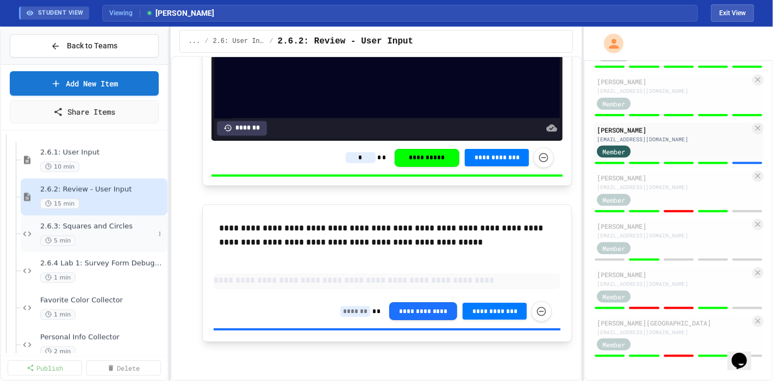
click at [104, 171] on span "2.6.3: Squares and Circles" at bounding box center [97, 226] width 114 height 9
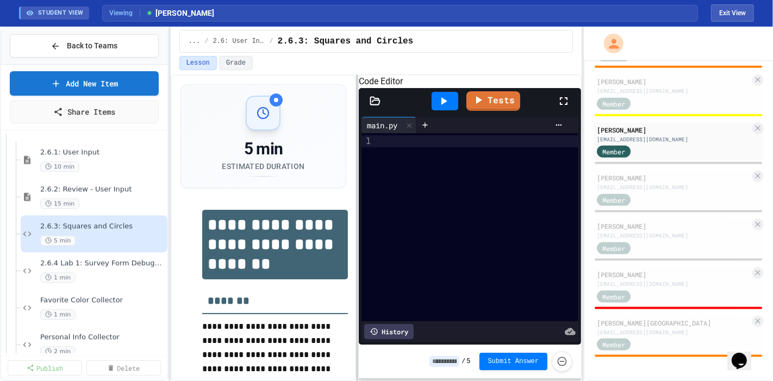
click at [348, 171] on div at bounding box center [357, 228] width 2 height 307
click at [348, 131] on div "main.py" at bounding box center [382, 125] width 41 height 11
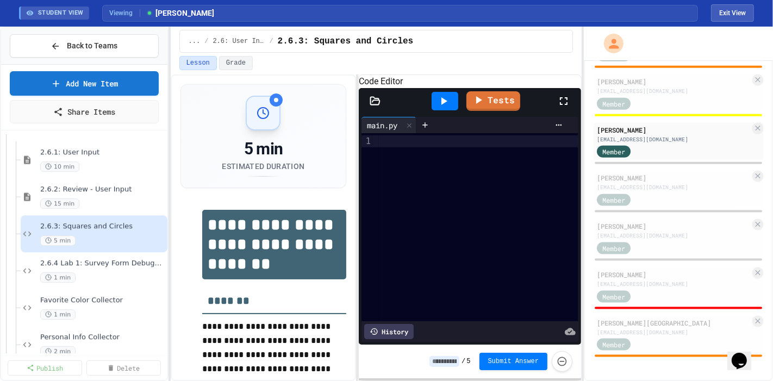
click at [348, 171] on div at bounding box center [479, 227] width 200 height 188
click at [348, 131] on div "main.py" at bounding box center [382, 125] width 41 height 11
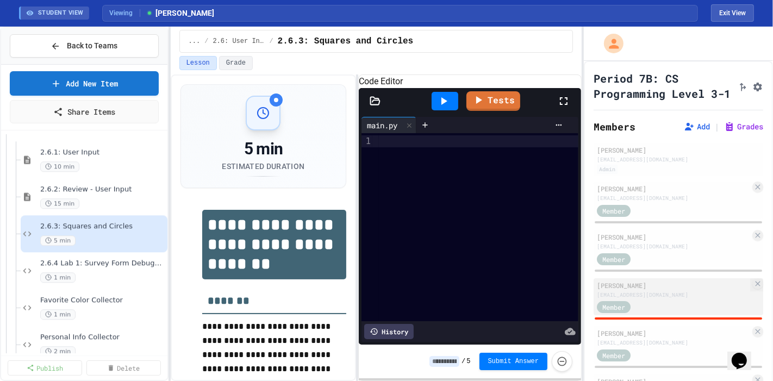
click at [348, 171] on div "[PERSON_NAME]" at bounding box center [673, 286] width 153 height 10
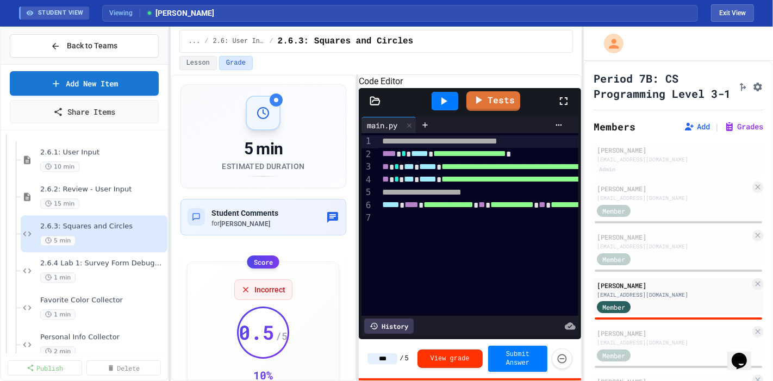
drag, startPoint x: 391, startPoint y: 360, endPoint x: 348, endPoint y: 364, distance: 42.7
click at [348, 171] on div "**********" at bounding box center [376, 228] width 411 height 307
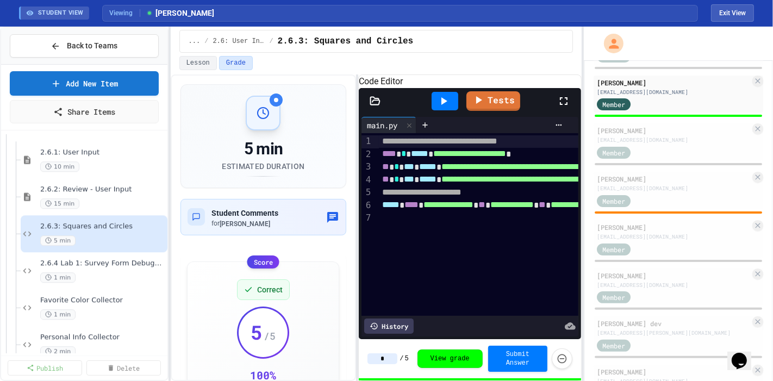
scroll to position [215, 0]
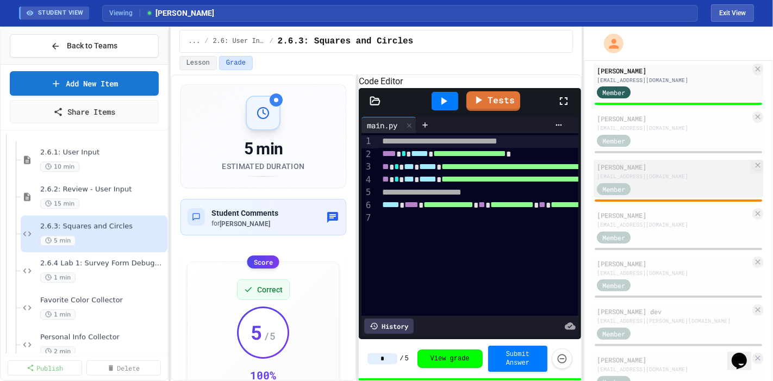
click at [348, 171] on div "Member" at bounding box center [673, 189] width 153 height 14
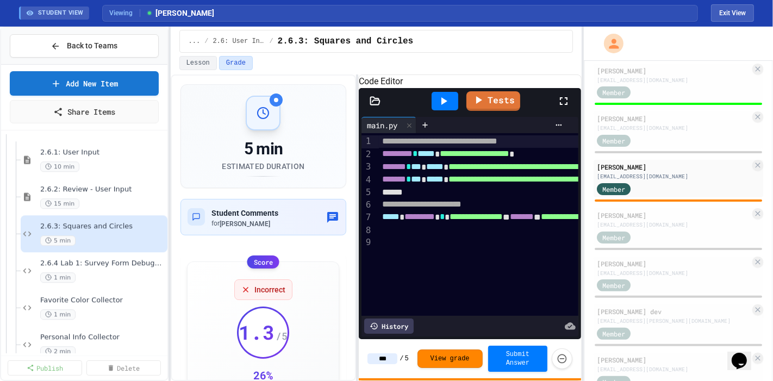
drag, startPoint x: 390, startPoint y: 361, endPoint x: 352, endPoint y: 363, distance: 38.1
click at [348, 171] on div "**********" at bounding box center [376, 228] width 411 height 307
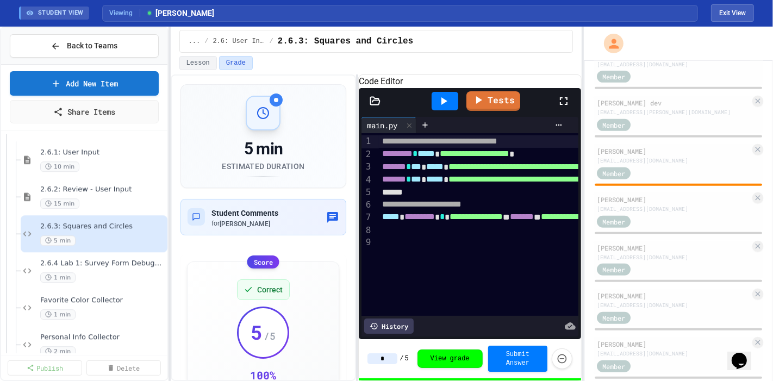
scroll to position [432, 0]
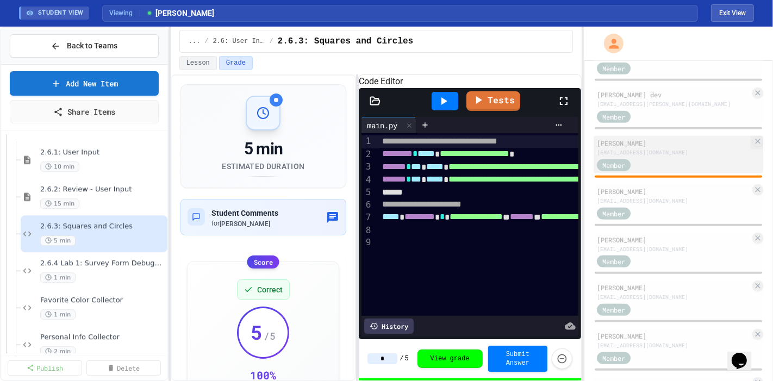
click at [348, 171] on div "Member" at bounding box center [673, 165] width 153 height 14
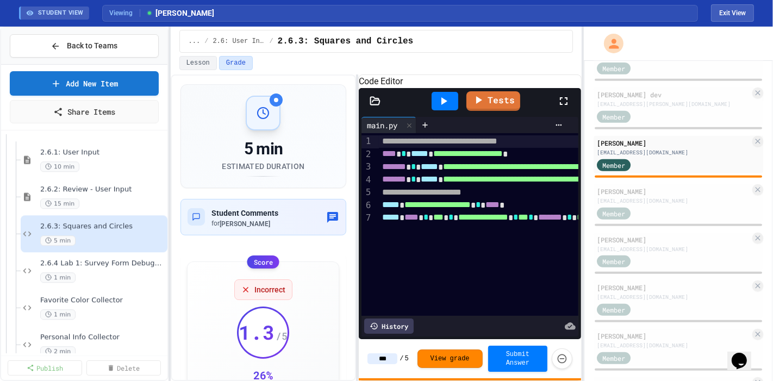
drag, startPoint x: 393, startPoint y: 361, endPoint x: 342, endPoint y: 369, distance: 51.2
click at [342, 171] on div "**********" at bounding box center [376, 228] width 411 height 307
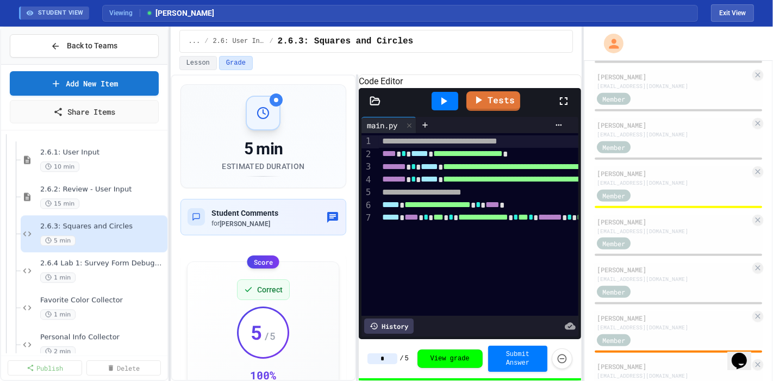
scroll to position [645, 0]
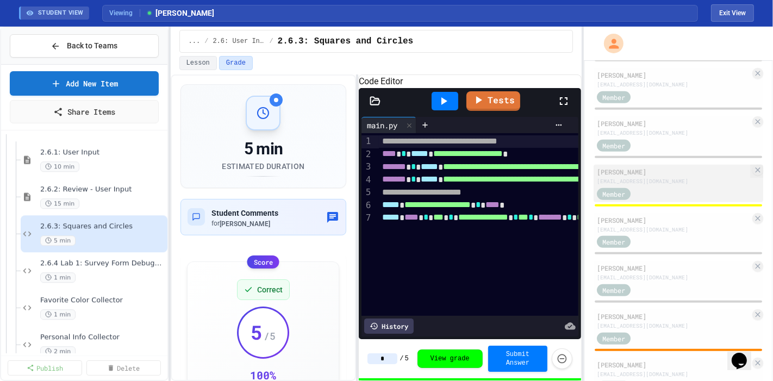
click at [348, 171] on div "[EMAIL_ADDRESS][DOMAIN_NAME]" at bounding box center [673, 181] width 153 height 8
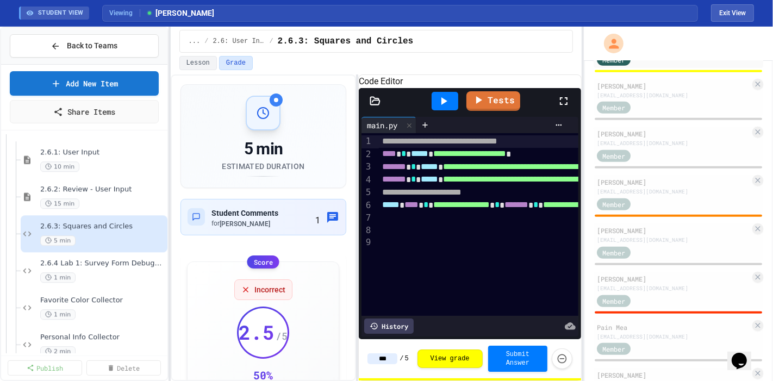
scroll to position [785, 0]
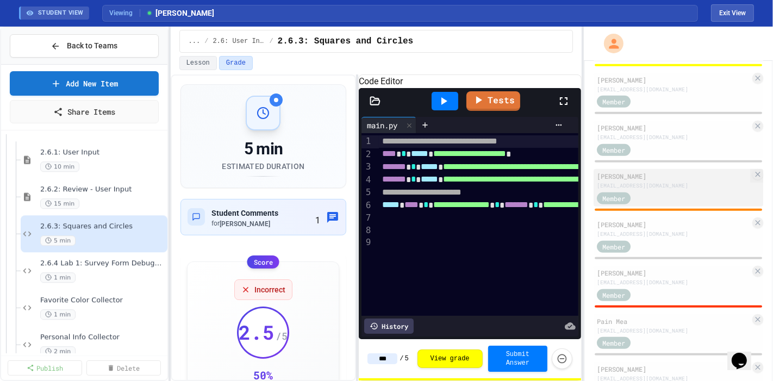
click at [348, 171] on div "Member" at bounding box center [673, 198] width 153 height 14
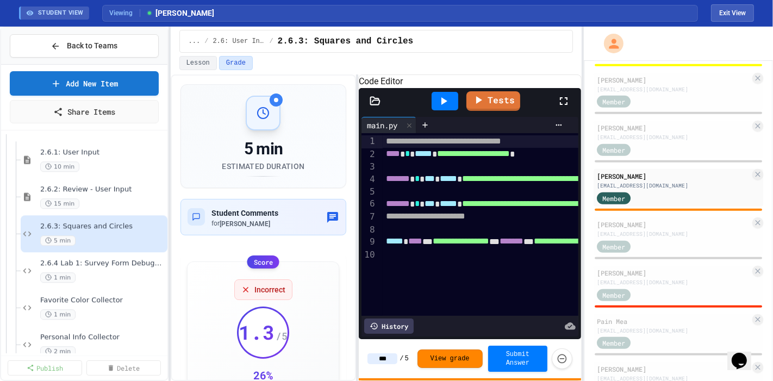
drag, startPoint x: 391, startPoint y: 361, endPoint x: 338, endPoint y: 364, distance: 53.4
click at [338, 171] on div "**********" at bounding box center [376, 228] width 411 height 307
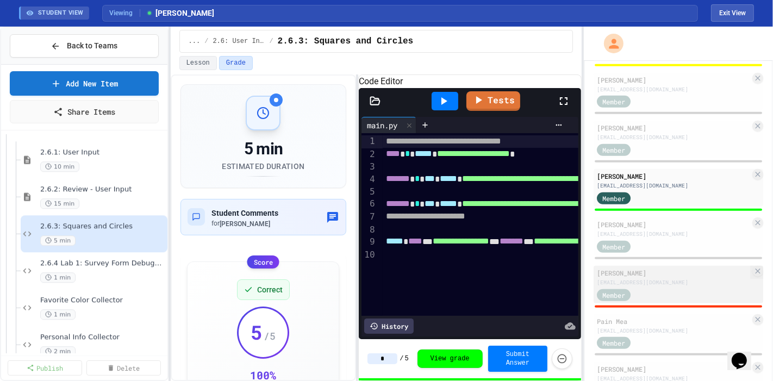
click at [348, 171] on div "[EMAIL_ADDRESS][DOMAIN_NAME]" at bounding box center [673, 282] width 153 height 8
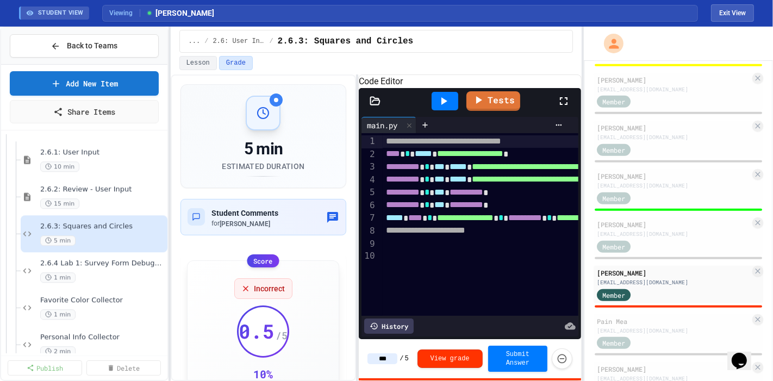
drag, startPoint x: 394, startPoint y: 362, endPoint x: 331, endPoint y: 366, distance: 63.7
click at [331, 171] on div "**********" at bounding box center [376, 228] width 411 height 307
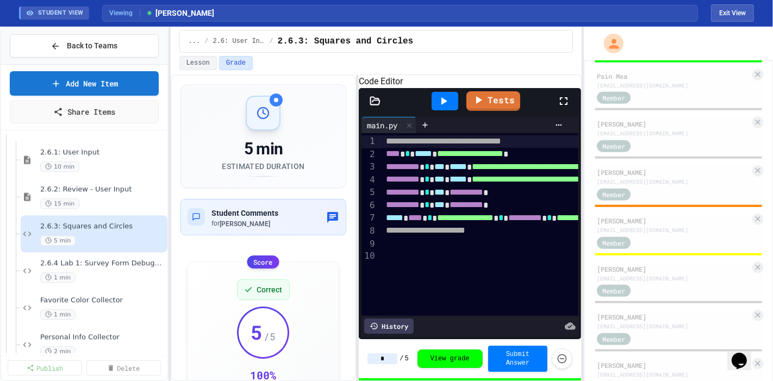
scroll to position [1036, 0]
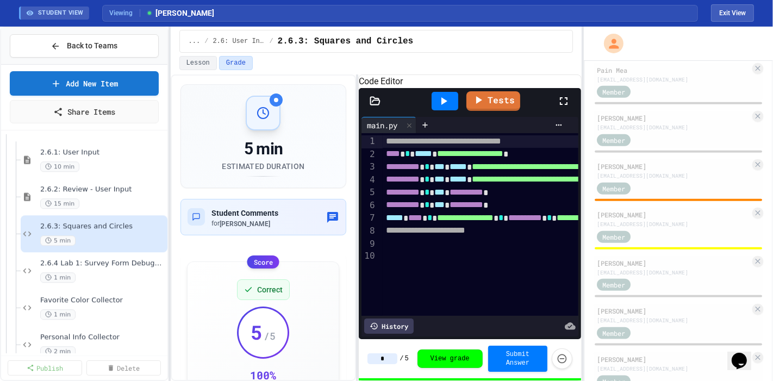
click at [348, 171] on div "[PERSON_NAME] [EMAIL_ADDRESS][DOMAIN_NAME] Member" at bounding box center [679, 180] width 170 height 43
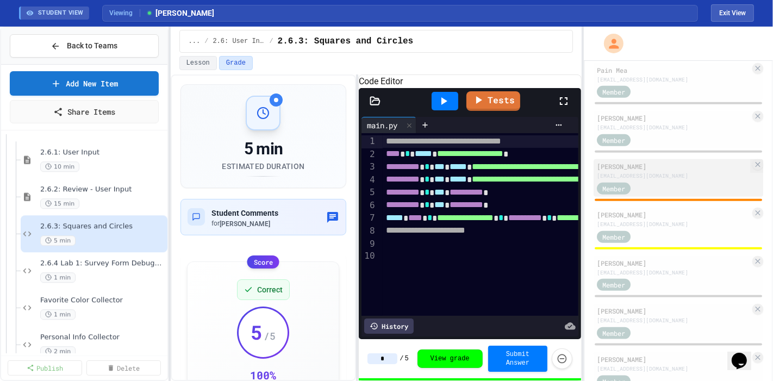
click at [348, 171] on div "Member" at bounding box center [673, 188] width 153 height 14
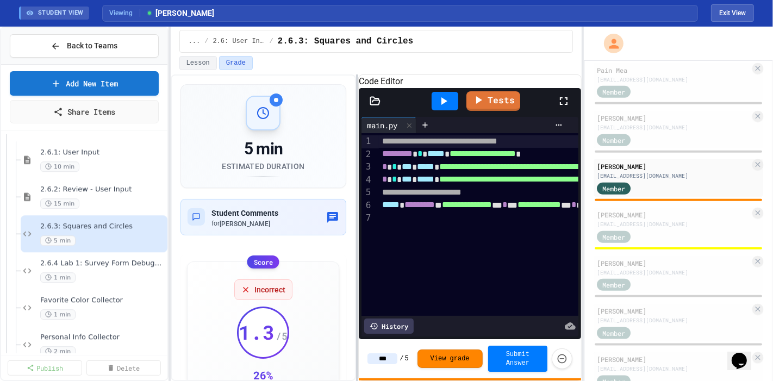
drag, startPoint x: 387, startPoint y: 360, endPoint x: 356, endPoint y: 355, distance: 30.8
click at [348, 171] on div "**********" at bounding box center [376, 228] width 411 height 307
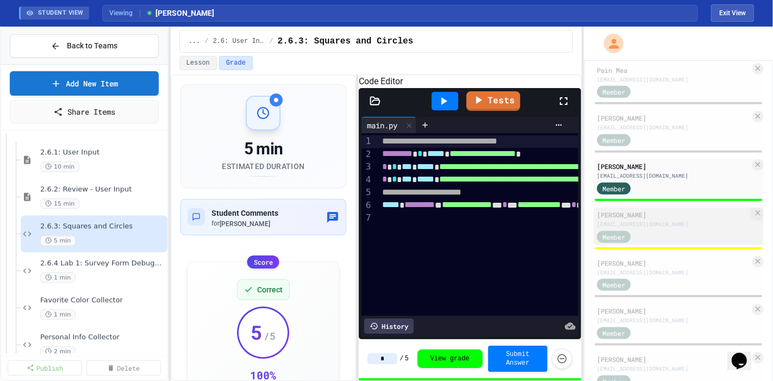
click at [348, 171] on div "Member" at bounding box center [673, 237] width 153 height 14
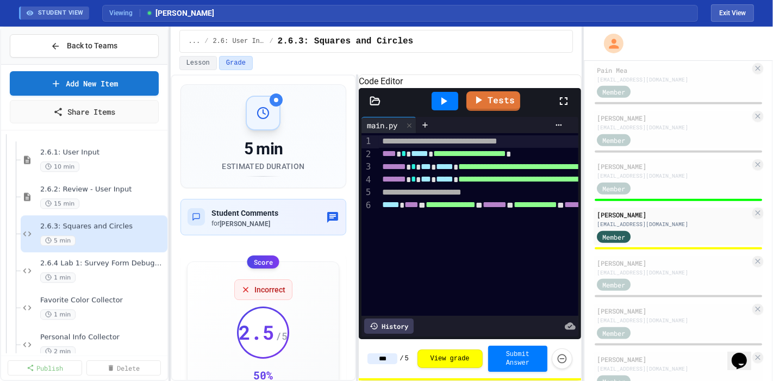
drag, startPoint x: 394, startPoint y: 359, endPoint x: 340, endPoint y: 363, distance: 53.4
click at [340, 171] on div "**********" at bounding box center [376, 228] width 411 height 307
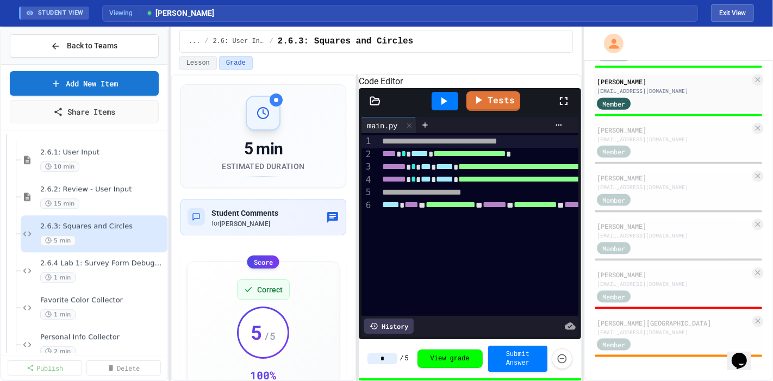
scroll to position [1179, 0]
click at [348, 171] on div "Member" at bounding box center [673, 296] width 153 height 14
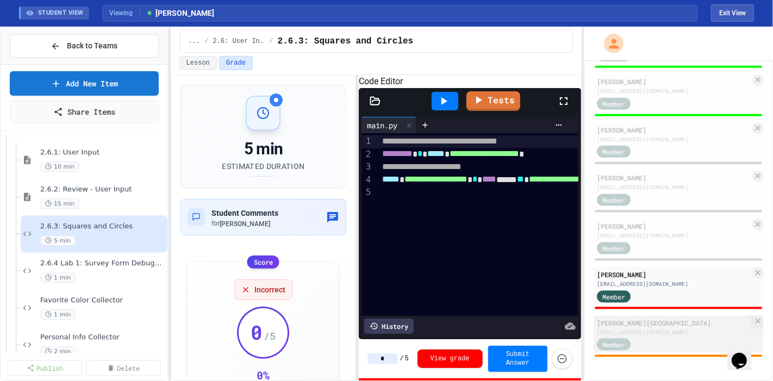
click at [348, 171] on div "Member" at bounding box center [673, 345] width 153 height 14
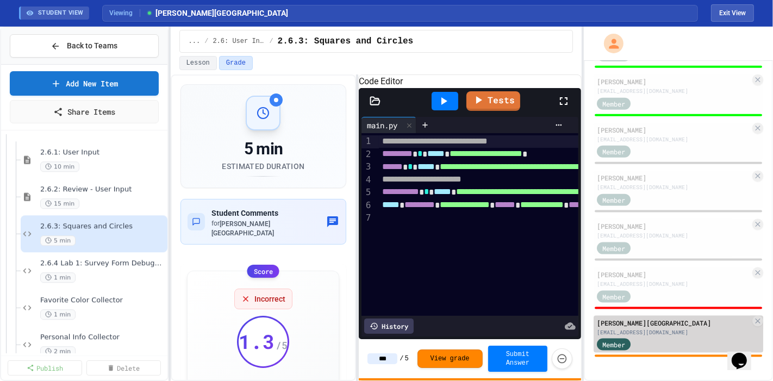
click at [348, 171] on div "[EMAIL_ADDRESS][DOMAIN_NAME]" at bounding box center [673, 333] width 153 height 8
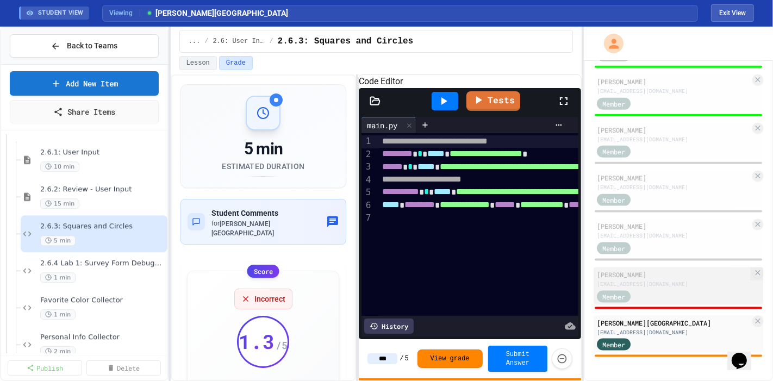
click at [348, 171] on div "Member" at bounding box center [673, 296] width 153 height 14
type input "*"
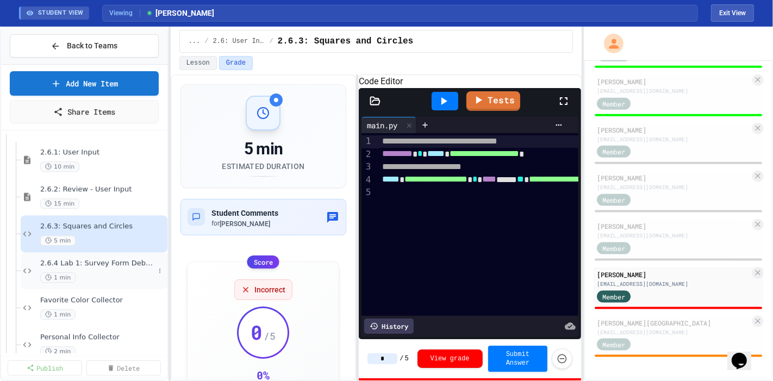
click at [94, 171] on span "2.6.4 Lab 1: Survey Form Debugger" at bounding box center [97, 263] width 114 height 9
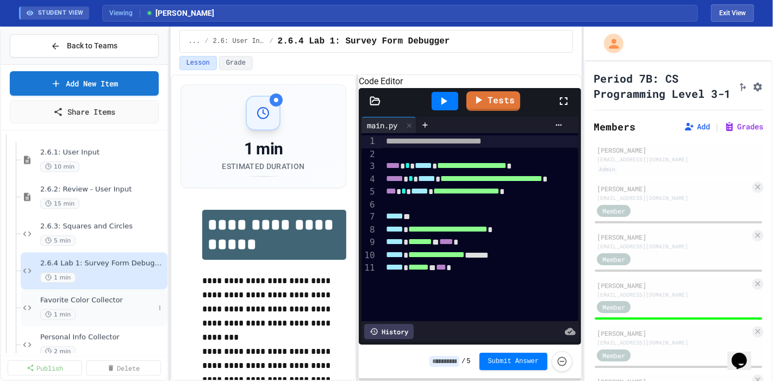
click at [122, 171] on div "Favorite Color Collector 1 min" at bounding box center [94, 307] width 147 height 37
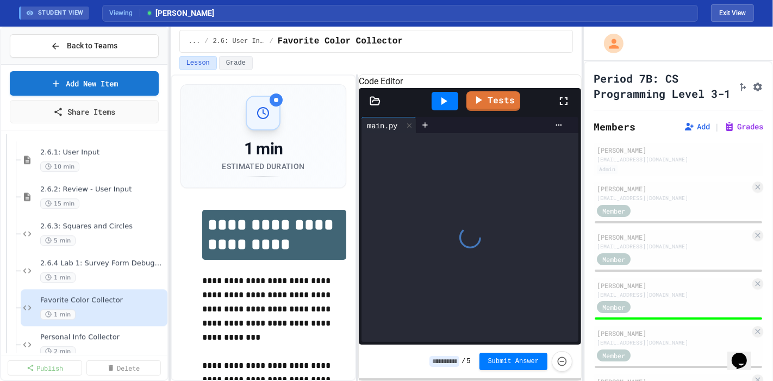
click at [0, 0] on button at bounding box center [0, 0] width 0 height 0
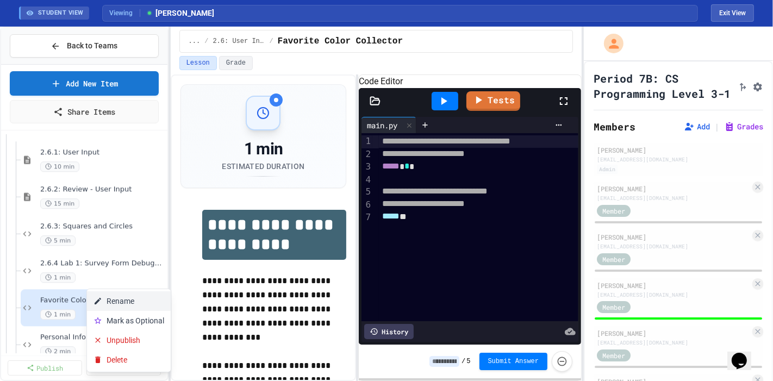
click at [147, 171] on button "Rename" at bounding box center [129, 302] width 84 height 20
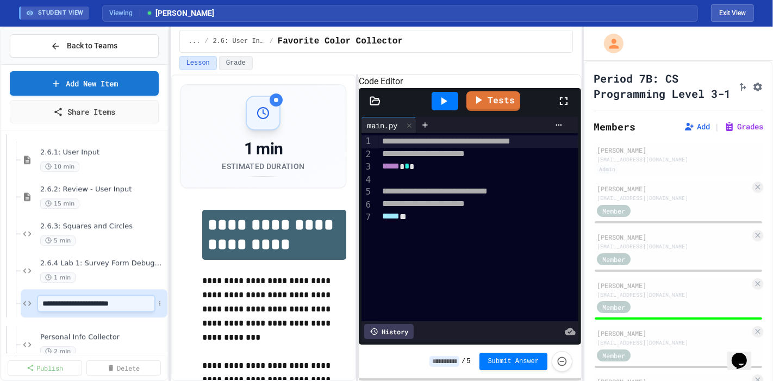
click at [44, 171] on input "**********" at bounding box center [96, 303] width 116 height 15
type input "**********"
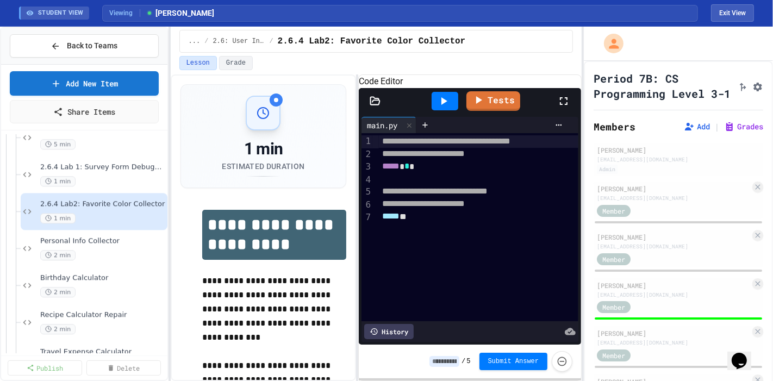
scroll to position [2541, 0]
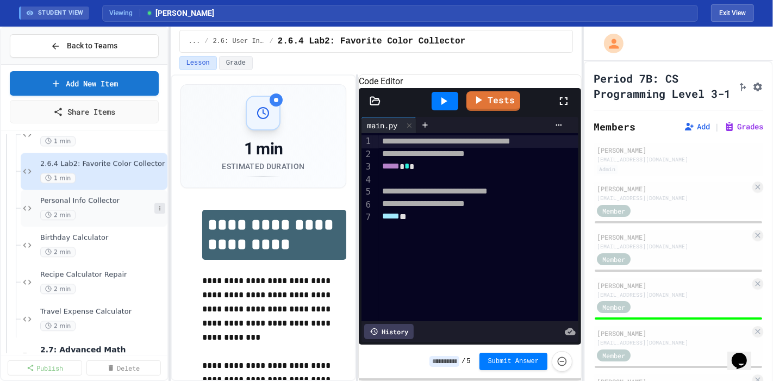
click at [157, 171] on icon at bounding box center [160, 208] width 7 height 7
click at [139, 171] on button "Rename" at bounding box center [129, 226] width 84 height 20
click at [42, 171] on input "**********" at bounding box center [96, 203] width 116 height 15
type input "**********"
click at [157, 171] on div "Birthday Calculator 2 min" at bounding box center [94, 245] width 147 height 37
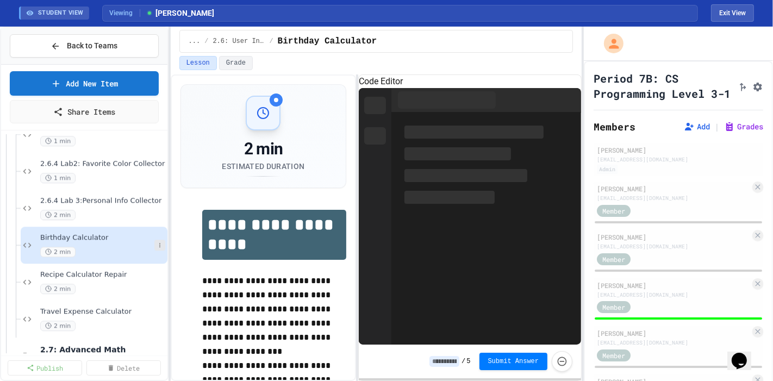
click at [157, 171] on icon at bounding box center [160, 245] width 7 height 7
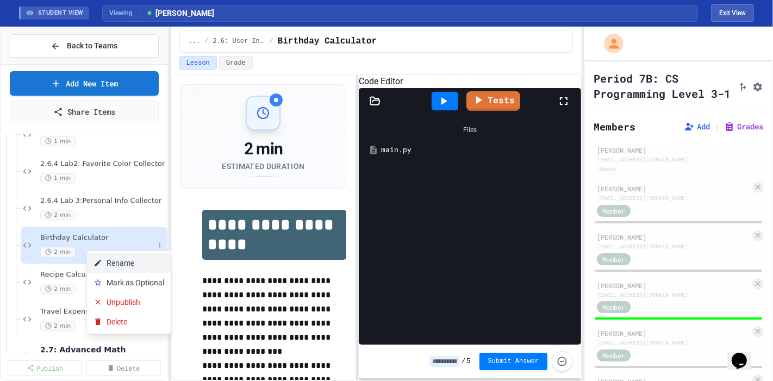
click at [133, 171] on button "Rename" at bounding box center [129, 263] width 84 height 20
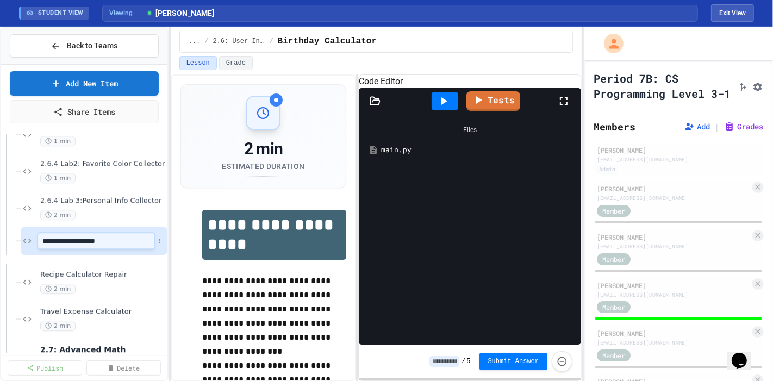
click at [38, 171] on input "**********" at bounding box center [96, 240] width 116 height 15
type input "**********"
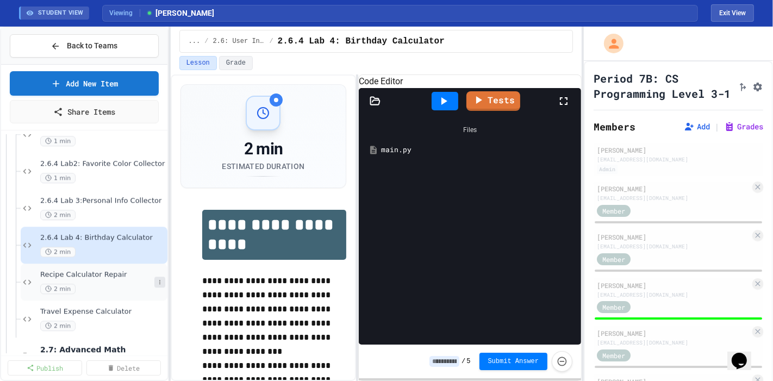
click at [157, 171] on icon at bounding box center [160, 282] width 7 height 7
click at [127, 171] on button "Rename" at bounding box center [129, 300] width 84 height 20
click at [38, 171] on input "**********" at bounding box center [96, 277] width 116 height 15
type input "**********"
click at [157, 171] on div "Travel Expense Calculator 2 min" at bounding box center [94, 319] width 147 height 37
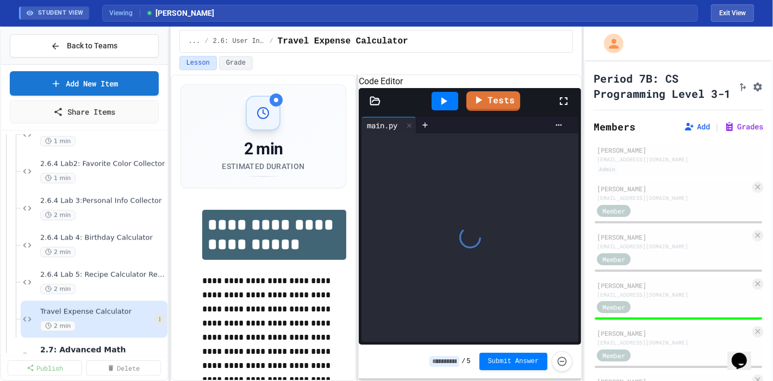
click at [157, 171] on icon at bounding box center [160, 319] width 7 height 7
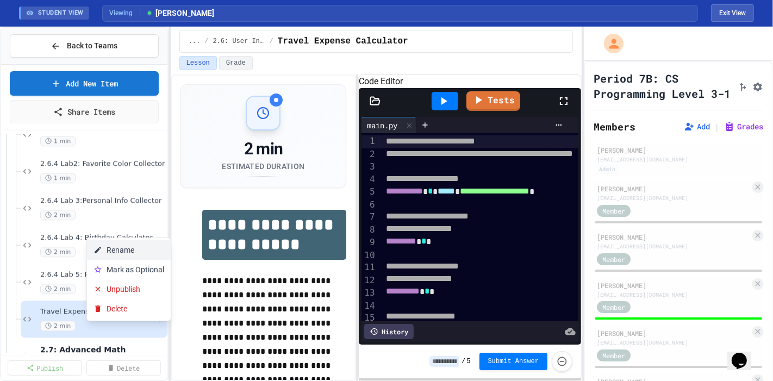
click at [148, 171] on button "Rename" at bounding box center [129, 250] width 84 height 20
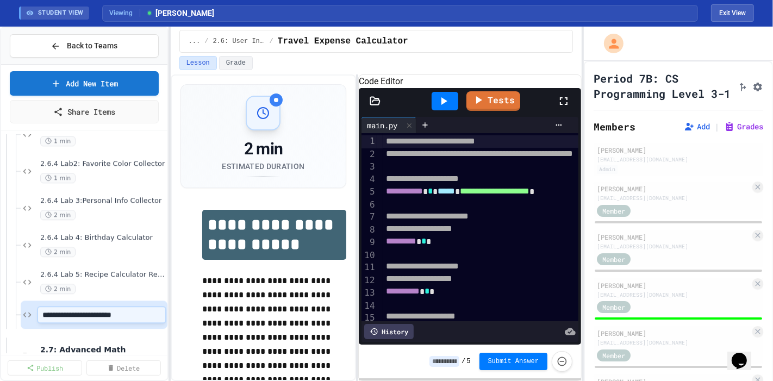
scroll to position [0, 4]
click at [44, 171] on input "**********" at bounding box center [92, 314] width 108 height 15
type input "**********"
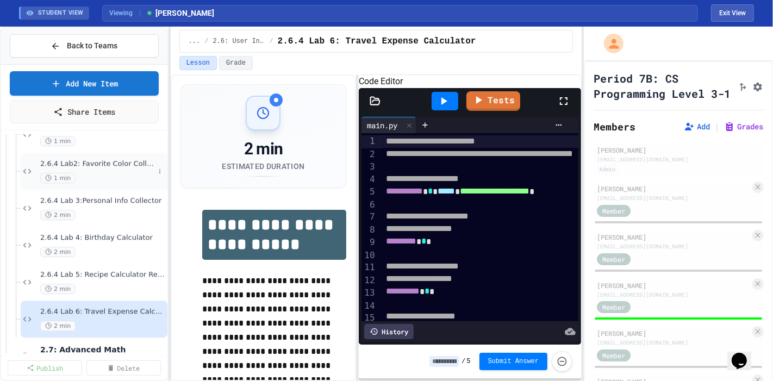
click at [113, 165] on span "2.6.4 Lab2: Favorite Color Collector" at bounding box center [97, 163] width 114 height 9
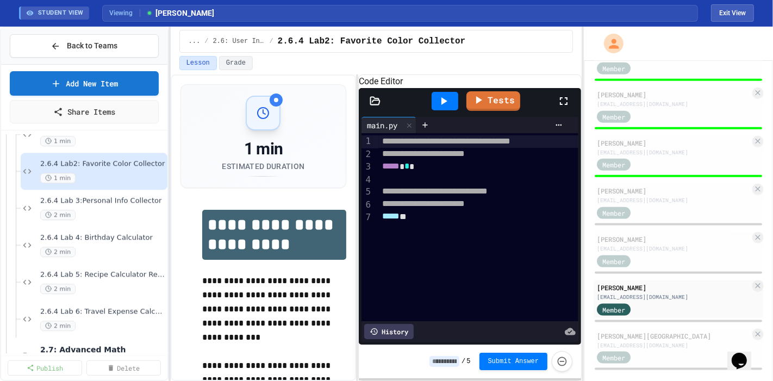
scroll to position [1179, 0]
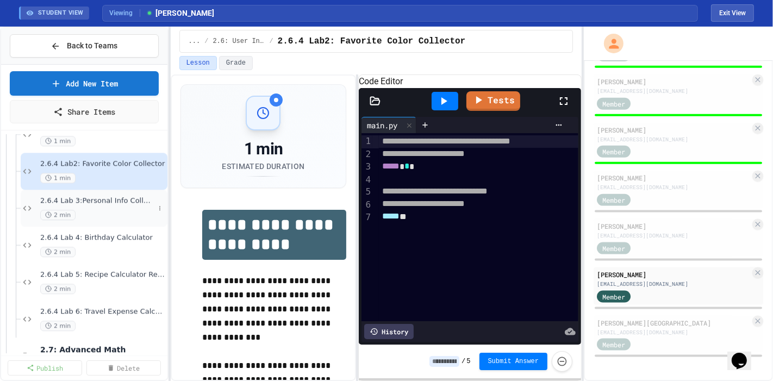
click at [82, 171] on span "2.6.4 Lab 3:Personal Info Collector" at bounding box center [97, 200] width 114 height 9
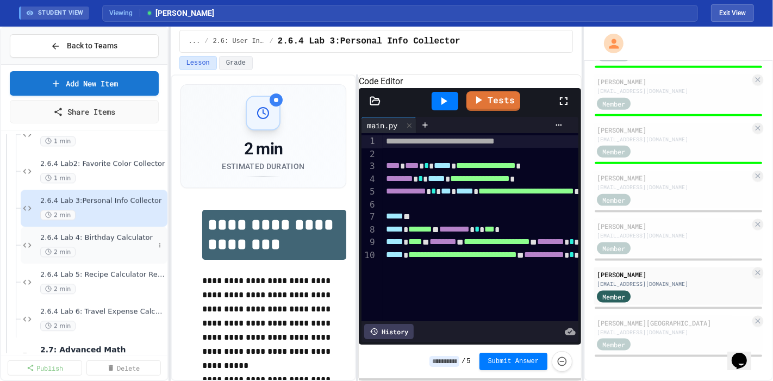
click at [76, 171] on span "2.6.4 Lab 4: Birthday Calculator" at bounding box center [97, 237] width 114 height 9
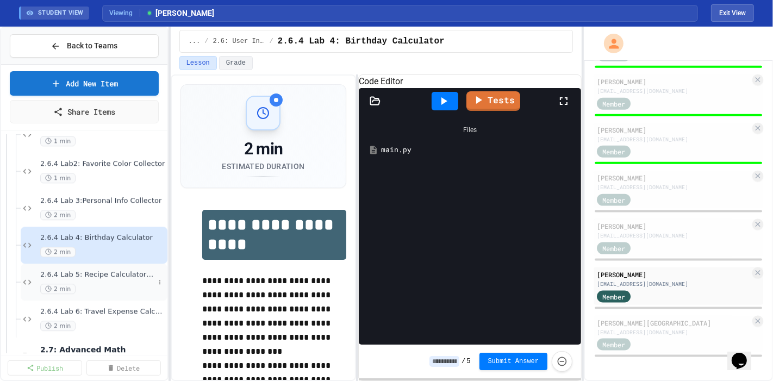
click at [73, 171] on div "2.6.4 Lab 5: Recipe Calculator Repair 2 min" at bounding box center [94, 282] width 147 height 37
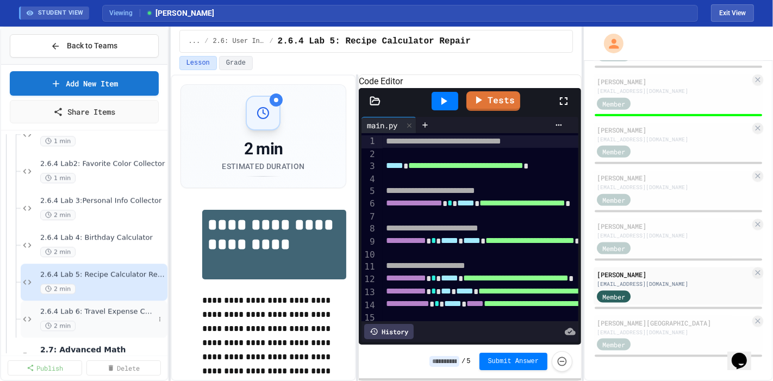
click at [70, 171] on span "2.6.4 Lab 6: Travel Expense Calculator" at bounding box center [97, 311] width 114 height 9
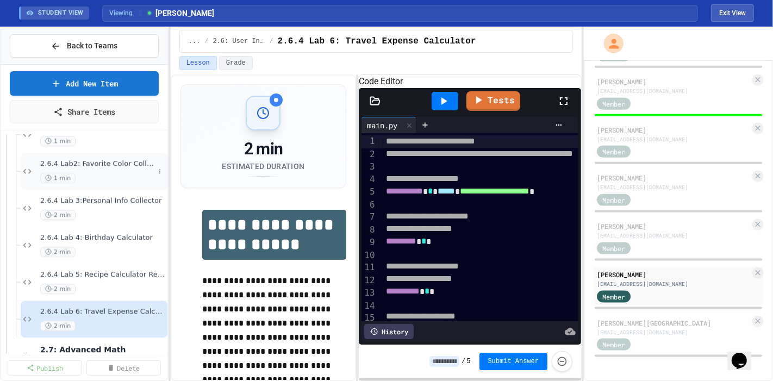
click at [109, 165] on span "2.6.4 Lab2: Favorite Color Collector" at bounding box center [97, 163] width 114 height 9
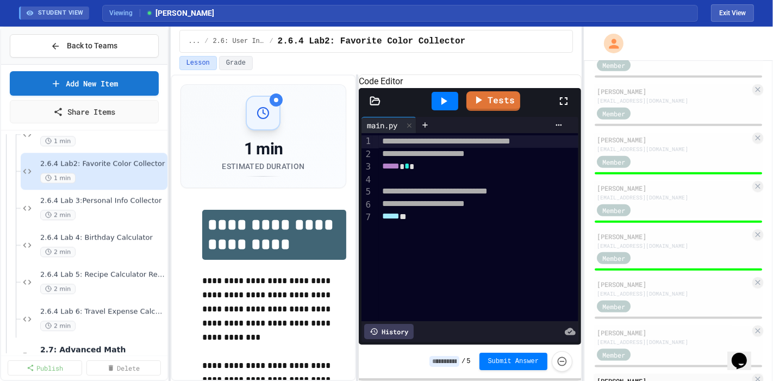
scroll to position [1064, 0]
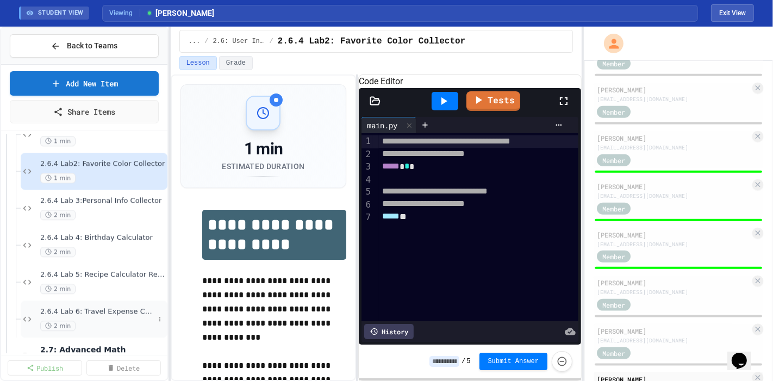
click at [118, 171] on span "2.6.4 Lab 6: Travel Expense Calculator" at bounding box center [97, 311] width 114 height 9
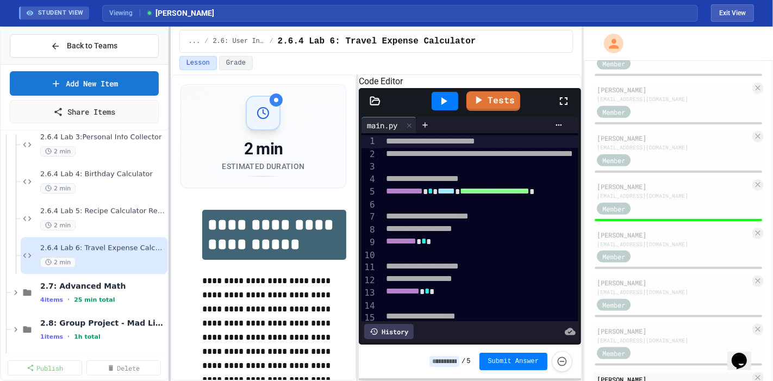
scroll to position [2591, 0]
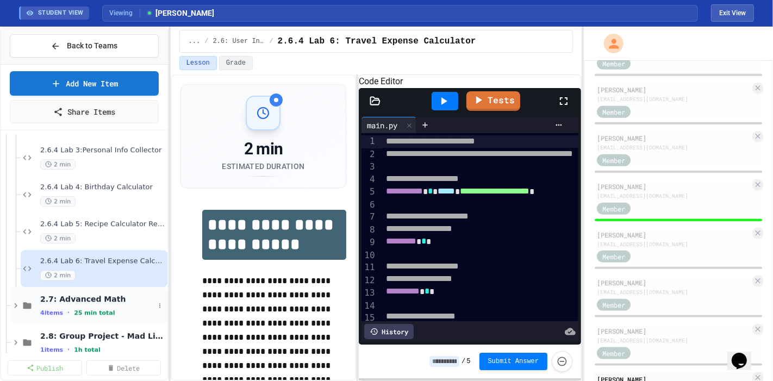
click at [95, 171] on span "2.7: Advanced Math" at bounding box center [97, 299] width 114 height 10
click at [82, 171] on span "2.7.1: Advanced Math" at bounding box center [92, 335] width 104 height 9
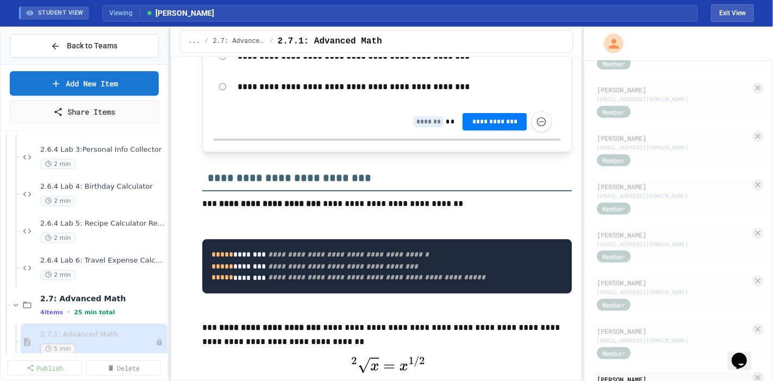
scroll to position [3784, 0]
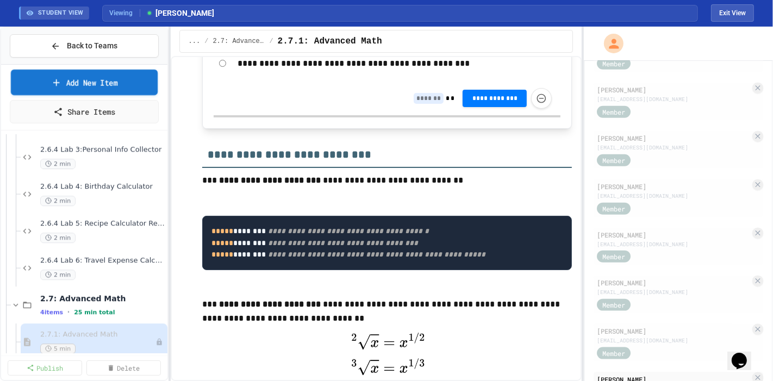
click at [111, 70] on link "Add New Item" at bounding box center [84, 83] width 147 height 26
select select "**********"
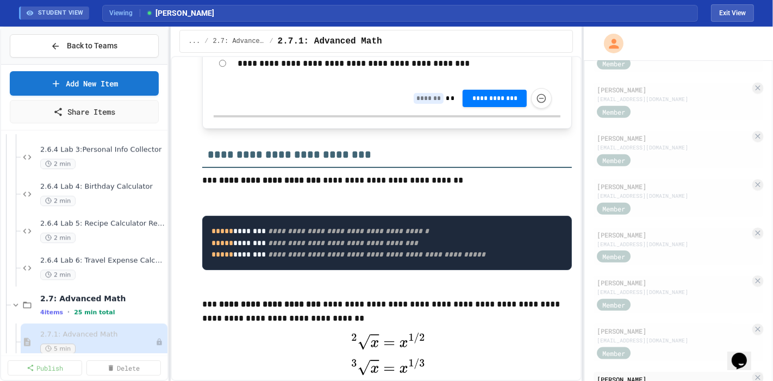
click at [348, 171] on p at bounding box center [387, 196] width 370 height 14
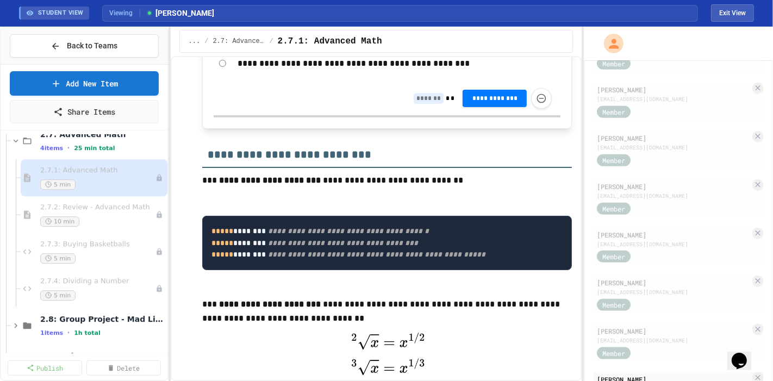
scroll to position [2763, 0]
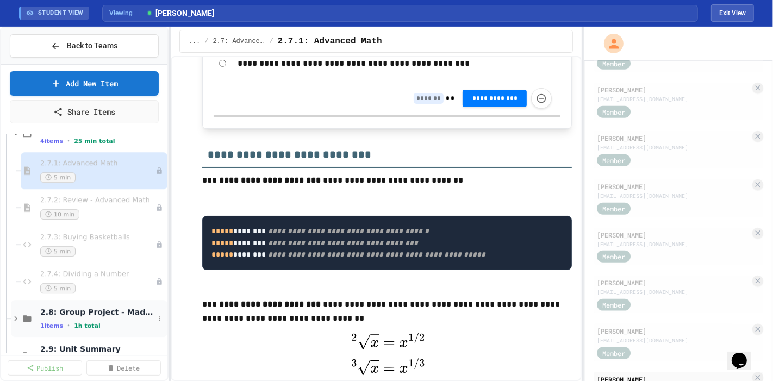
click at [123, 171] on span "2.8: Group Project - Mad Libs" at bounding box center [97, 312] width 114 height 10
click at [123, 171] on span "2.8: Group Project - Mad Libs" at bounding box center [102, 312] width 125 height 10
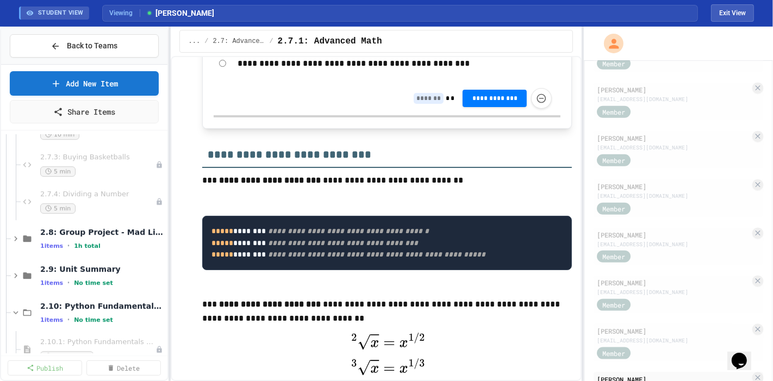
scroll to position [2864, 0]
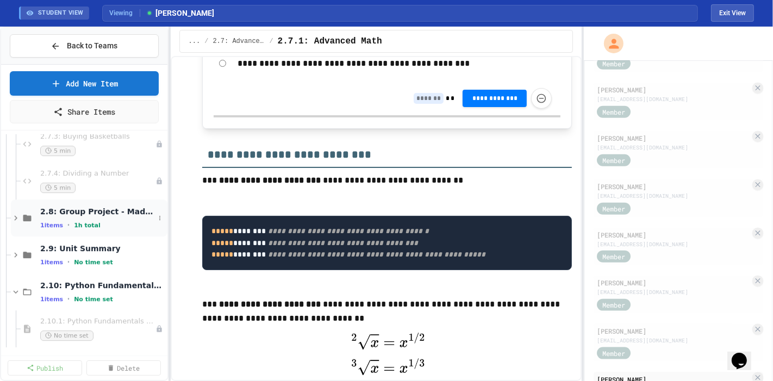
click at [17, 171] on icon at bounding box center [16, 218] width 10 height 10
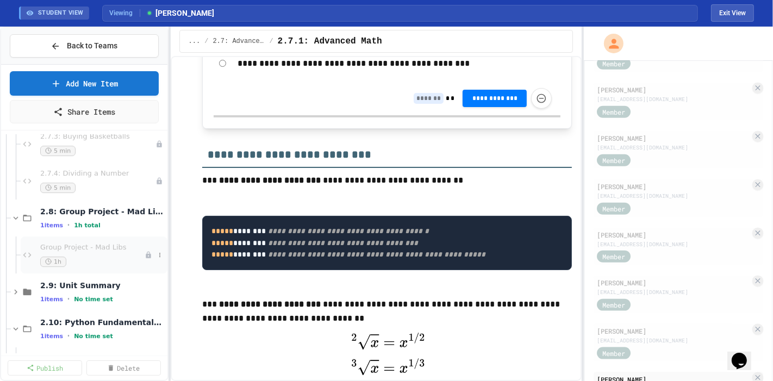
click at [52, 171] on span "Group Project - Mad Libs" at bounding box center [92, 247] width 104 height 9
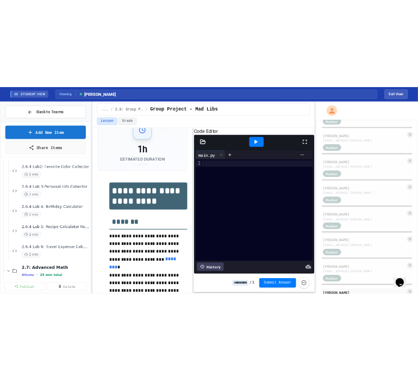
scroll to position [1080, 0]
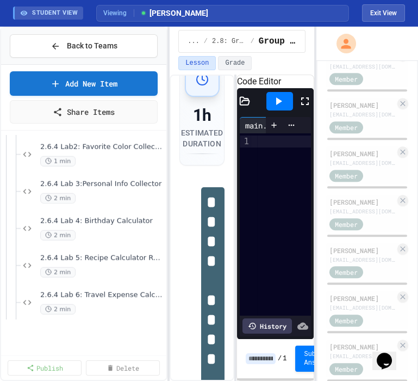
click at [168, 171] on div "**********" at bounding box center [209, 204] width 418 height 354
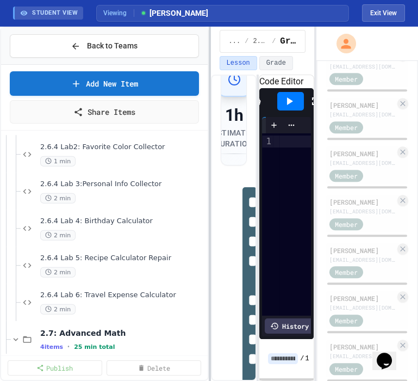
click at [211, 170] on div at bounding box center [210, 204] width 2 height 354
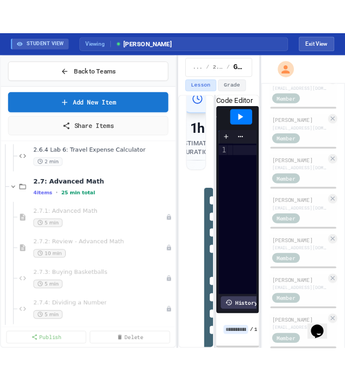
scroll to position [2718, 0]
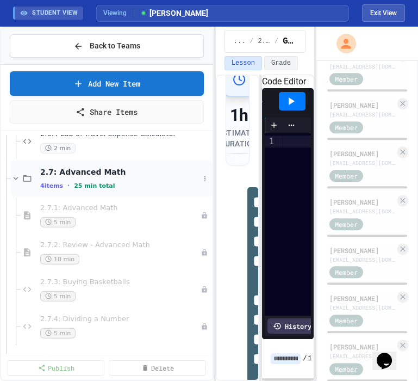
click at [95, 171] on span "2.7: Advanced Math" at bounding box center [119, 172] width 159 height 10
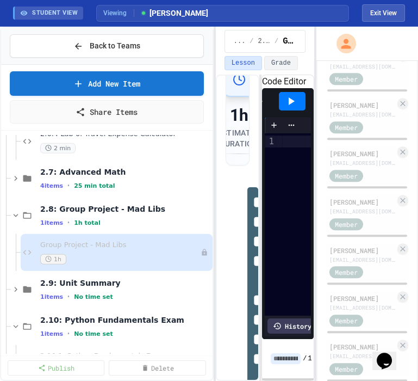
click at [95, 171] on span "2.7: Advanced Math" at bounding box center [125, 172] width 170 height 10
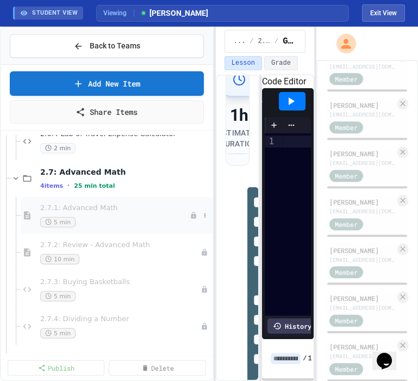
click at [81, 171] on span "2.7.1: Advanced Math" at bounding box center [115, 207] width 150 height 9
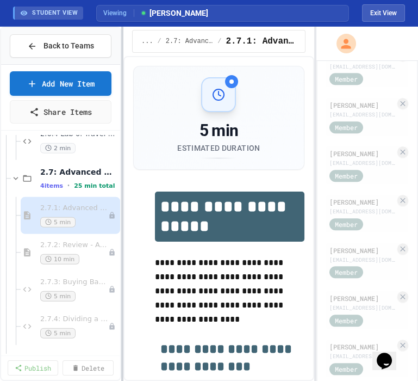
click at [122, 171] on div "**********" at bounding box center [209, 204] width 418 height 354
click at [338, 17] on div "Viewing [PERSON_NAME]" at bounding box center [222, 13] width 253 height 17
click at [348, 11] on button "Exit View" at bounding box center [383, 12] width 43 height 17
select select "***"
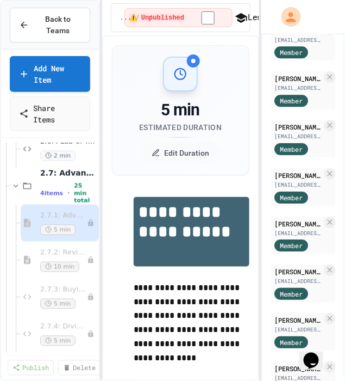
click at [296, 160] on div "**********" at bounding box center [172, 190] width 345 height 381
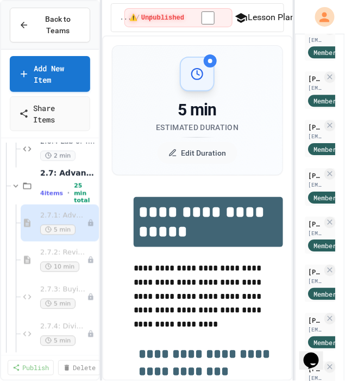
click at [345, 154] on html "**********" at bounding box center [172, 190] width 345 height 381
click at [28, 171] on icon at bounding box center [27, 186] width 13 height 10
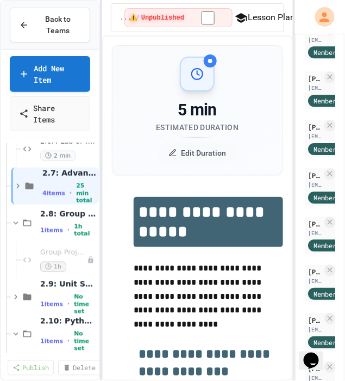
click at [28, 171] on icon at bounding box center [30, 186] width 8 height 7
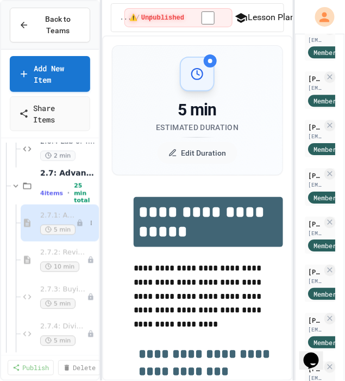
click at [45, 171] on span "2.7.1: Advanced Math" at bounding box center [58, 215] width 36 height 9
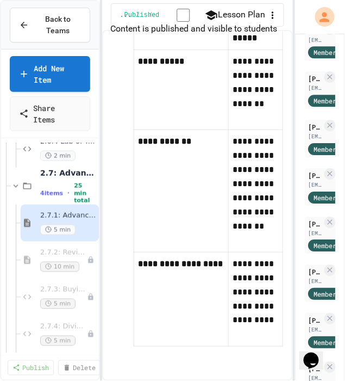
scroll to position [12151, 0]
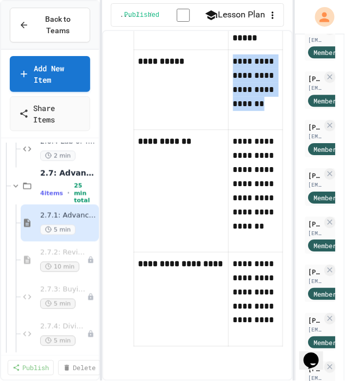
drag, startPoint x: 224, startPoint y: 59, endPoint x: 269, endPoint y: 127, distance: 81.6
click at [269, 127] on td "**********" at bounding box center [255, 90] width 54 height 80
copy p "**********"
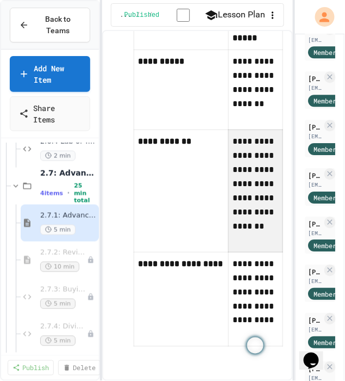
drag, startPoint x: 227, startPoint y: 146, endPoint x: 259, endPoint y: 228, distance: 88.4
click at [259, 171] on p "**********" at bounding box center [255, 190] width 45 height 113
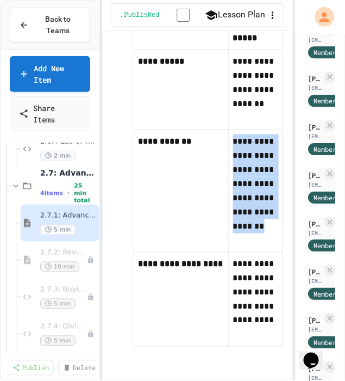
drag, startPoint x: 226, startPoint y: 141, endPoint x: 258, endPoint y: 237, distance: 100.8
click at [258, 171] on p "**********" at bounding box center [255, 190] width 45 height 113
copy p "**********"
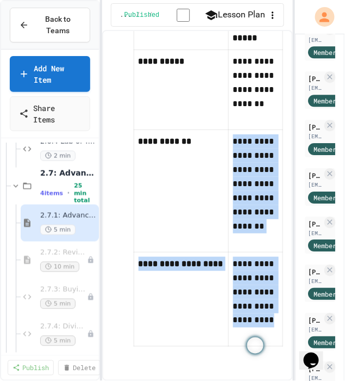
drag, startPoint x: 226, startPoint y: 274, endPoint x: 251, endPoint y: 336, distance: 67.1
click at [251, 171] on p "**********" at bounding box center [255, 299] width 45 height 85
copy tbody "**********"
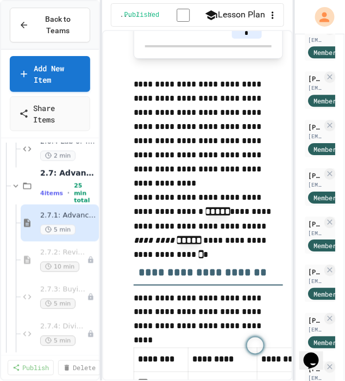
scroll to position [1811, 0]
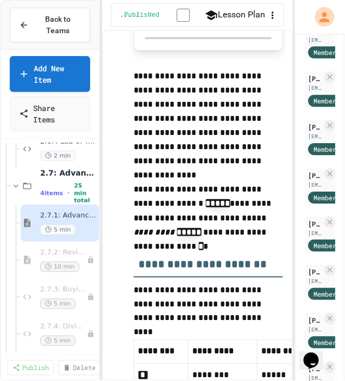
drag, startPoint x: 260, startPoint y: 371, endPoint x: 280, endPoint y: 211, distance: 161.6
click at [280, 171] on div "**********" at bounding box center [197, 205] width 191 height 351
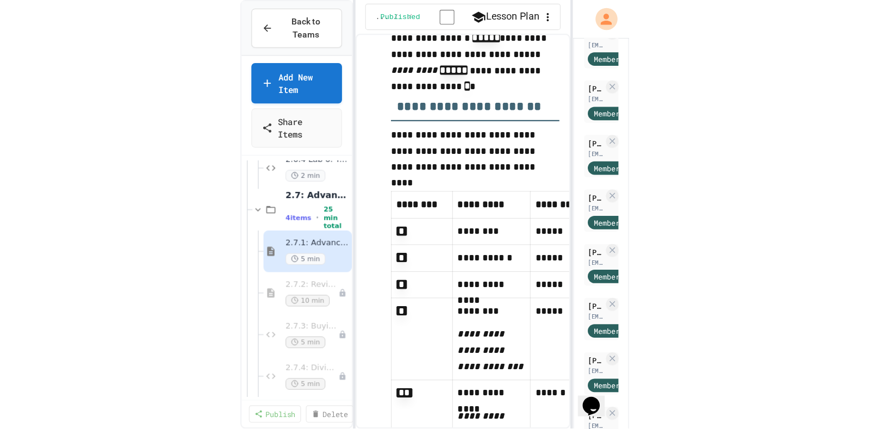
scroll to position [1630, 0]
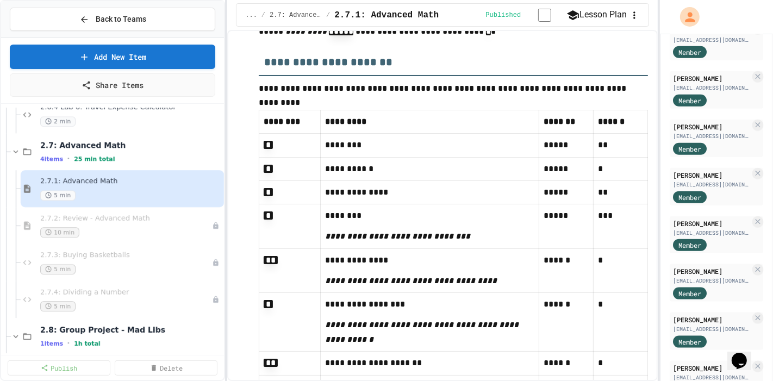
click at [348, 66] on h3 "**********" at bounding box center [453, 58] width 389 height 35
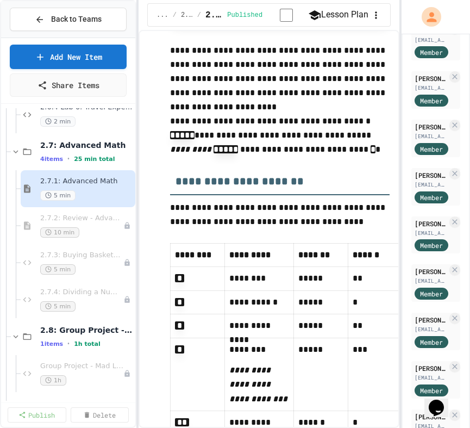
scroll to position [1775, 0]
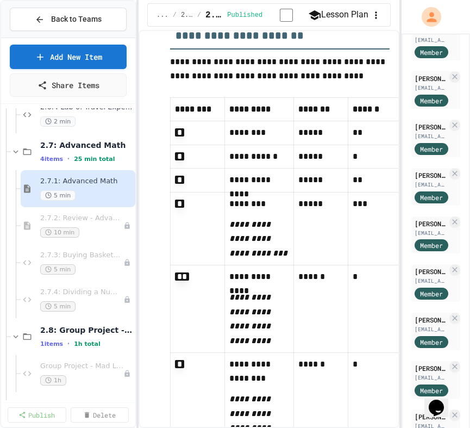
click at [182, 171] on td "*" at bounding box center [198, 228] width 54 height 73
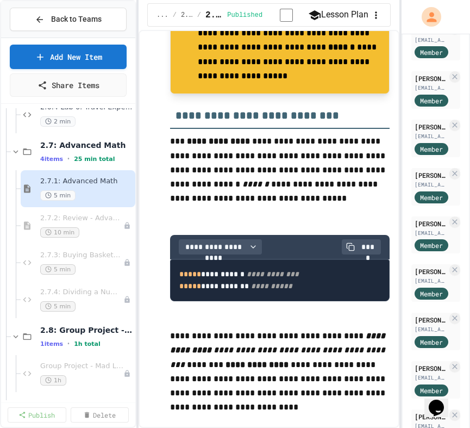
scroll to position [2391, 0]
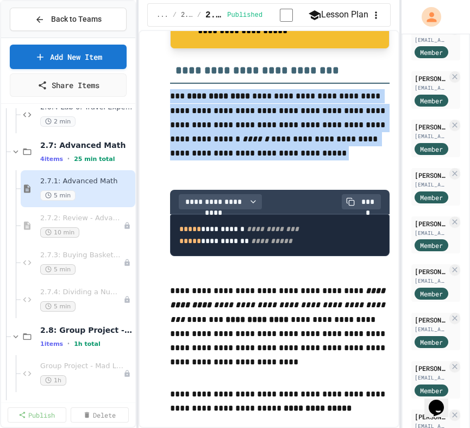
drag, startPoint x: 171, startPoint y: 126, endPoint x: 294, endPoint y: 181, distance: 133.9
click at [294, 162] on p "**********" at bounding box center [280, 125] width 220 height 73
copy p "**********"
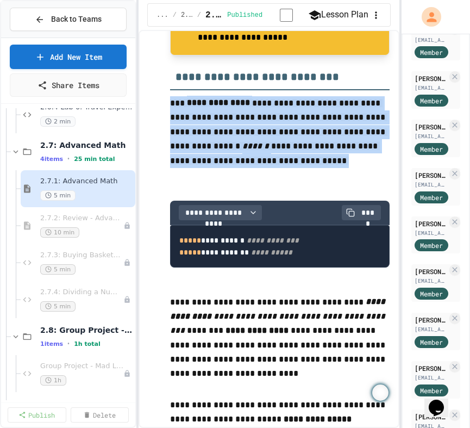
scroll to position [2411, 0]
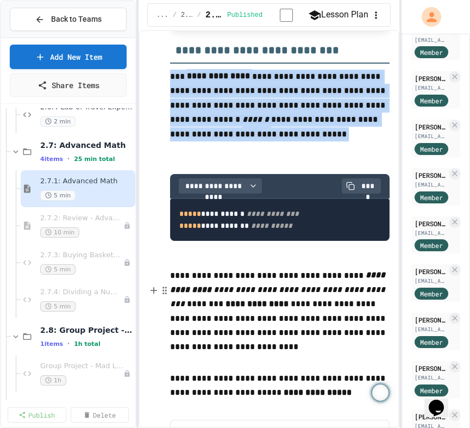
click at [221, 171] on p at bounding box center [280, 261] width 220 height 14
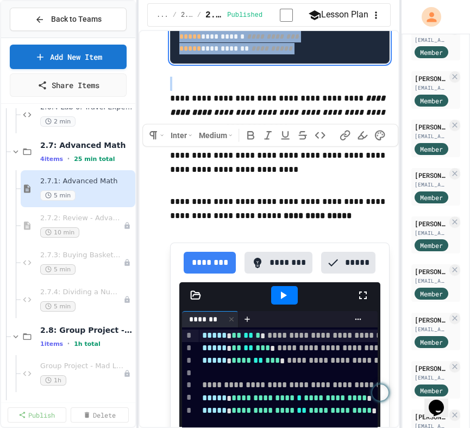
scroll to position [2592, 0]
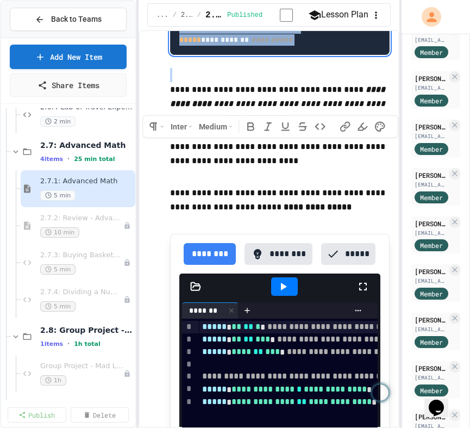
click at [348, 171] on div "**********" at bounding box center [269, 229] width 261 height 398
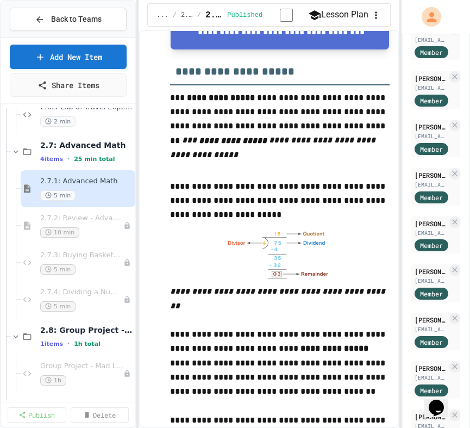
scroll to position [3381, 0]
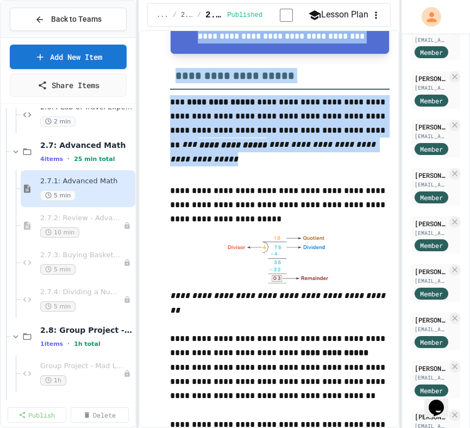
drag, startPoint x: 171, startPoint y: 132, endPoint x: 286, endPoint y: 199, distance: 133.1
click at [286, 170] on p "**********" at bounding box center [280, 132] width 220 height 75
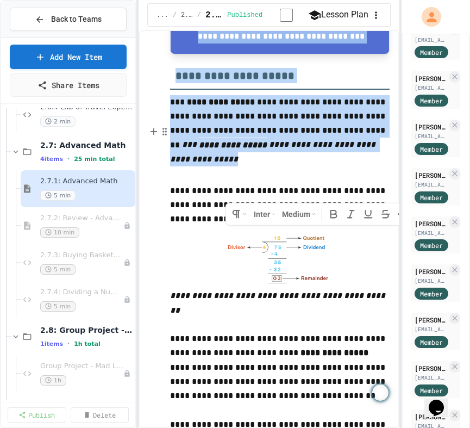
copy div "**********"
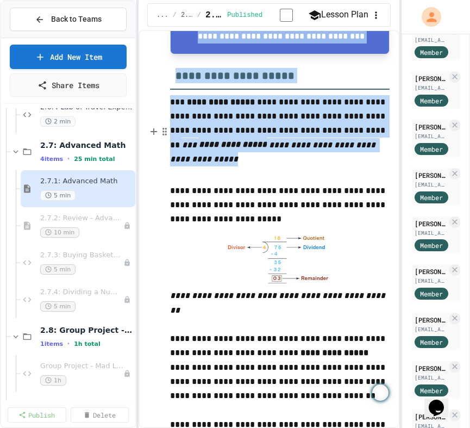
click at [238, 170] on p "**********" at bounding box center [280, 132] width 220 height 75
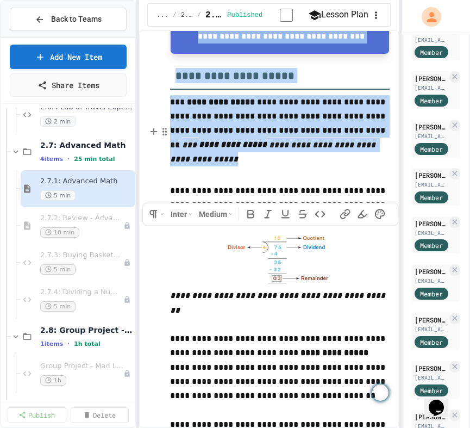
click at [171, 134] on p "**********" at bounding box center [280, 132] width 220 height 75
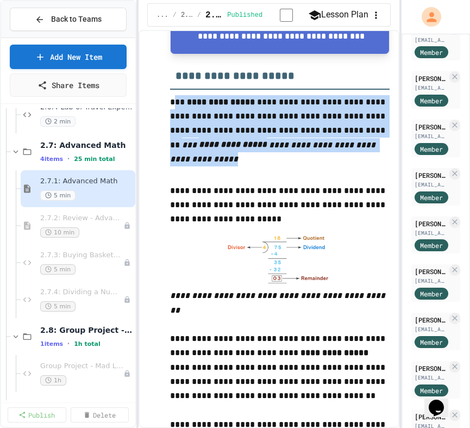
drag, startPoint x: 287, startPoint y: 191, endPoint x: 172, endPoint y: 135, distance: 127.7
click at [172, 135] on p "**********" at bounding box center [280, 132] width 220 height 75
click at [288, 170] on p "**********" at bounding box center [280, 132] width 220 height 75
drag, startPoint x: 288, startPoint y: 191, endPoint x: 165, endPoint y: 134, distance: 134.8
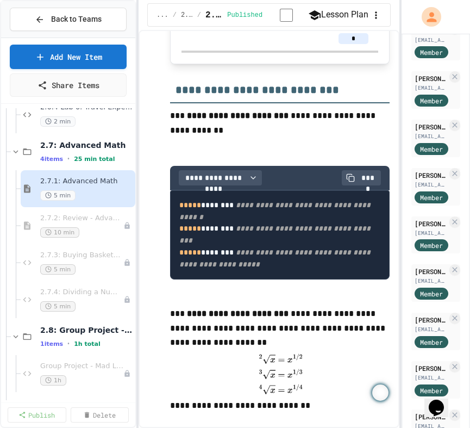
scroll to position [4755, 0]
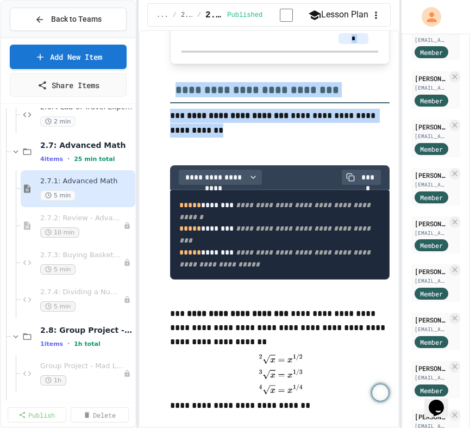
drag, startPoint x: 171, startPoint y: 131, endPoint x: 207, endPoint y: 150, distance: 40.4
click at [207, 138] on p "**********" at bounding box center [280, 123] width 220 height 29
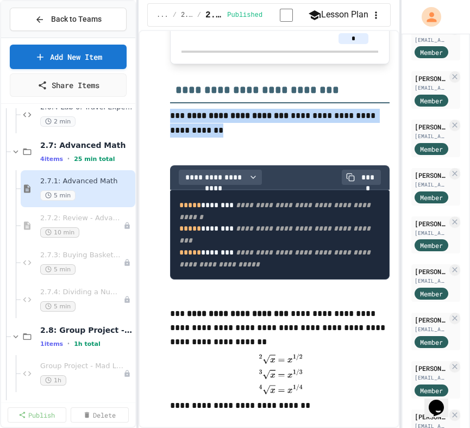
drag, startPoint x: 207, startPoint y: 148, endPoint x: 166, endPoint y: 128, distance: 45.2
copy p "**********"
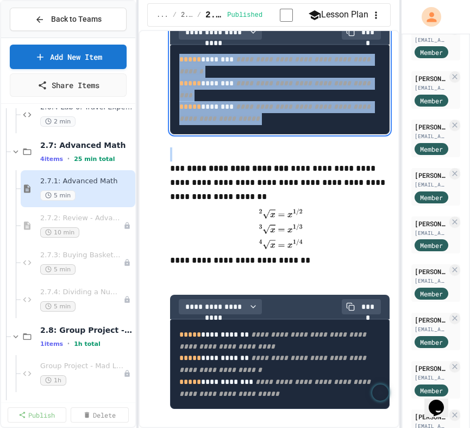
scroll to position [4909, 0]
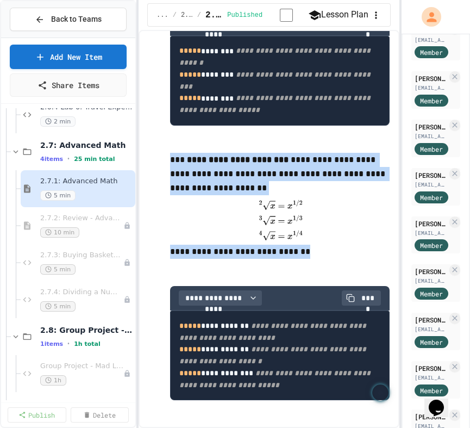
drag, startPoint x: 171, startPoint y: 176, endPoint x: 288, endPoint y: 265, distance: 147.1
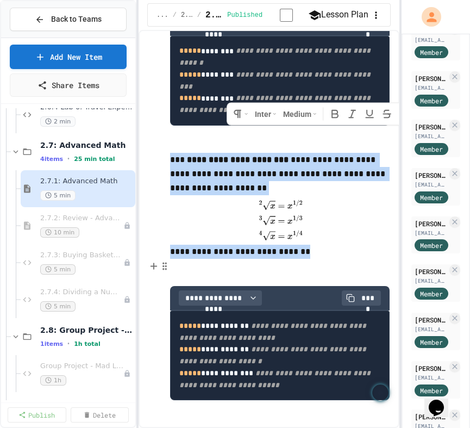
copy div "**********"
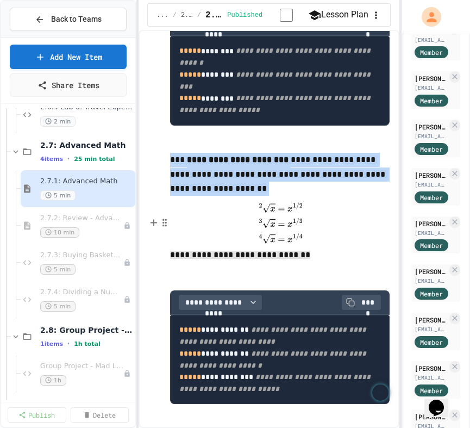
click at [270, 171] on img at bounding box center [280, 223] width 55 height 48
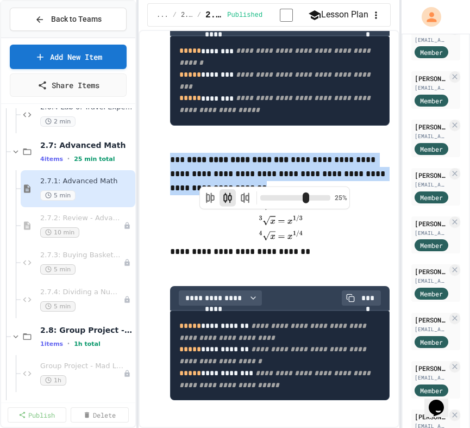
click at [275, 171] on img at bounding box center [280, 220] width 55 height 48
click at [343, 171] on div at bounding box center [280, 220] width 220 height 48
click at [348, 165] on div "**********" at bounding box center [269, 229] width 261 height 398
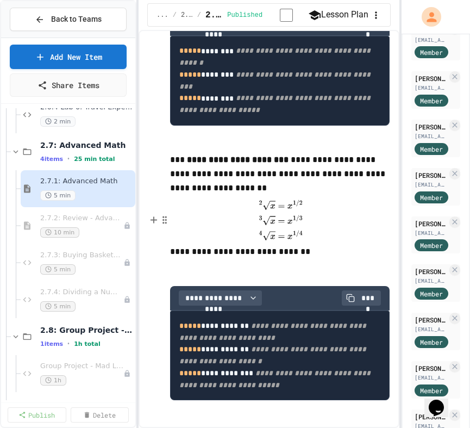
click at [269, 171] on img at bounding box center [280, 220] width 55 height 48
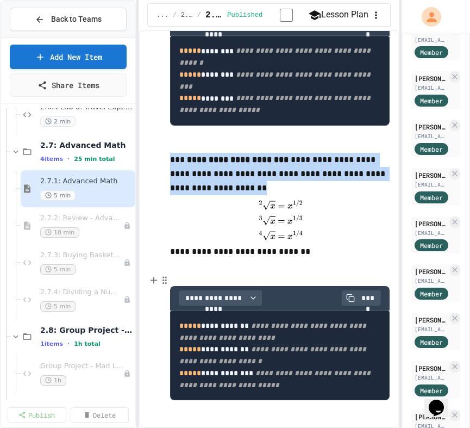
click at [303, 171] on p at bounding box center [280, 266] width 220 height 14
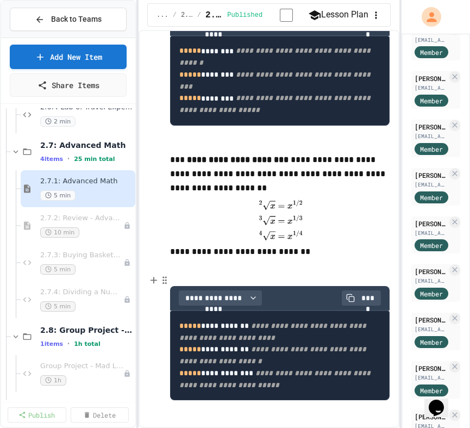
click at [332, 171] on p at bounding box center [280, 266] width 220 height 14
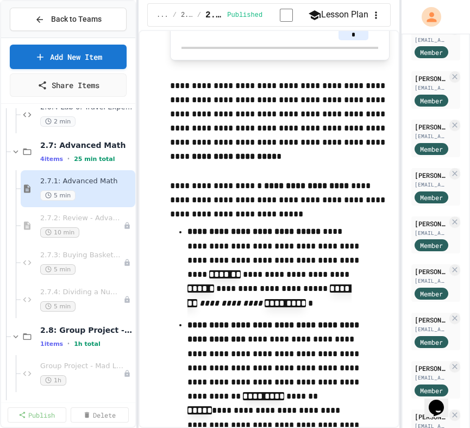
scroll to position [6351, 0]
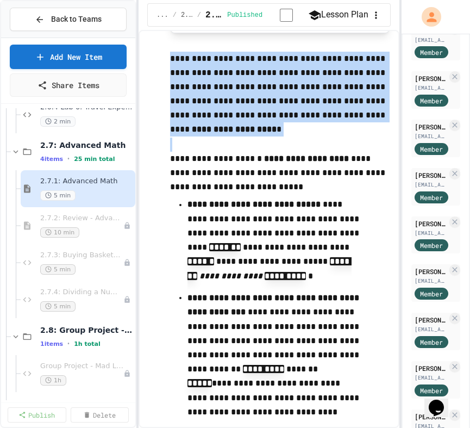
drag, startPoint x: 171, startPoint y: 81, endPoint x: 343, endPoint y: 160, distance: 189.3
copy p "**********"
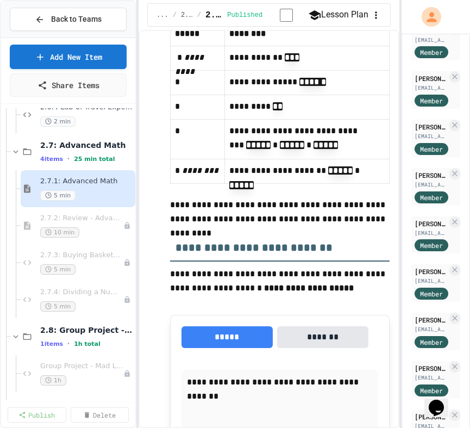
scroll to position [6913, 0]
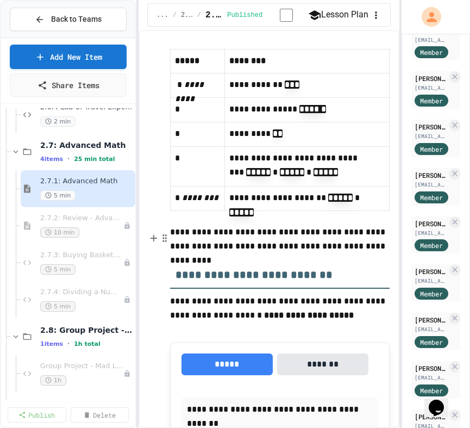
click at [218, 171] on p at bounding box center [280, 218] width 220 height 14
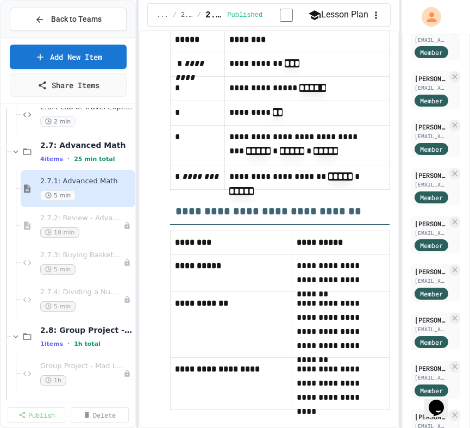
scroll to position [10504, 0]
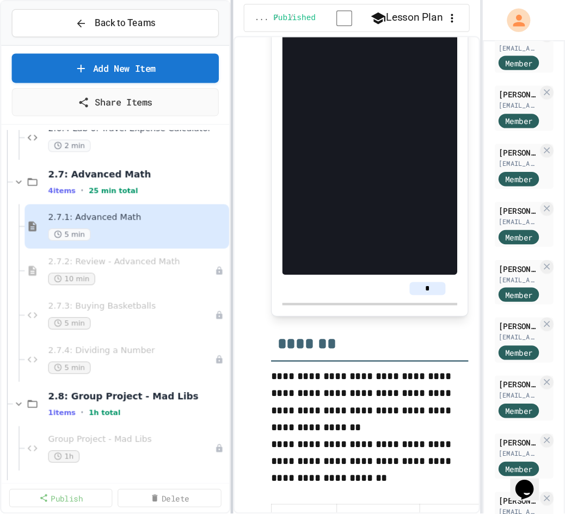
scroll to position [11666, 0]
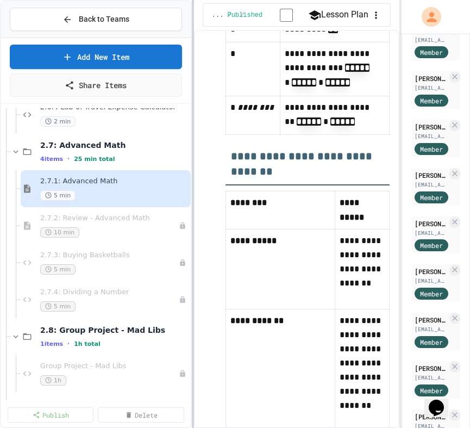
click at [193, 171] on div at bounding box center [193, 214] width 2 height 428
click at [95, 171] on span "2.7.2: Review - Advanced Math" at bounding box center [104, 218] width 128 height 9
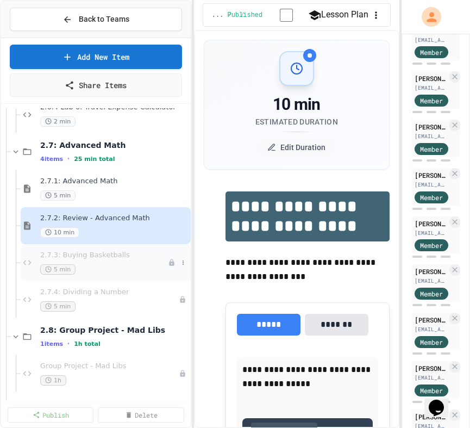
click at [68, 171] on span "2.7.3: Buying Basketballs" at bounding box center [104, 255] width 128 height 9
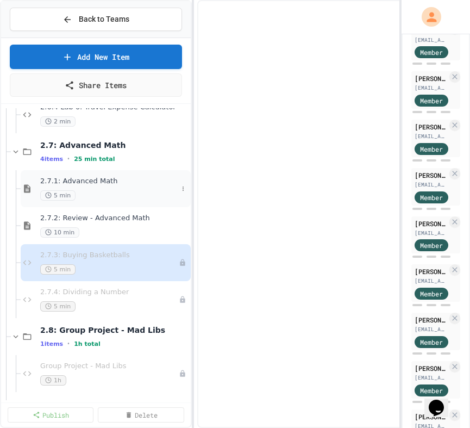
select select "***"
select select "*******"
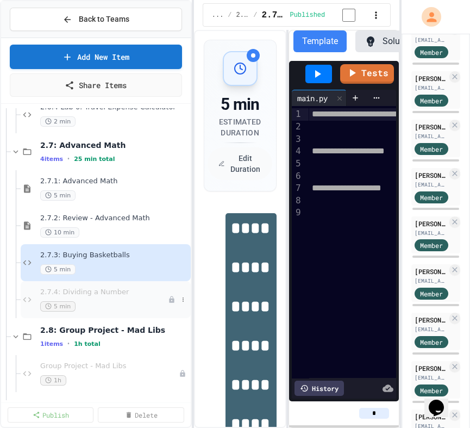
click at [89, 171] on span "2.7.4: Dividing a Number" at bounding box center [104, 292] width 128 height 9
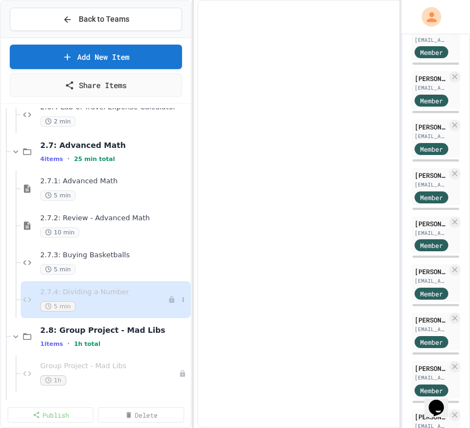
select select "***"
select select "*******"
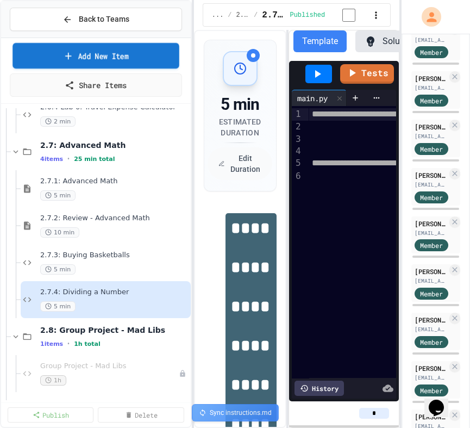
click at [150, 55] on link "Add New Item" at bounding box center [96, 56] width 166 height 26
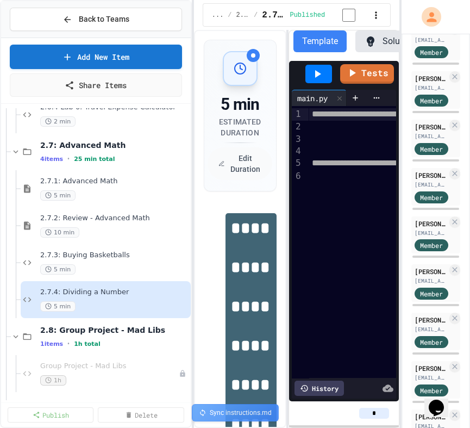
select select "**********"
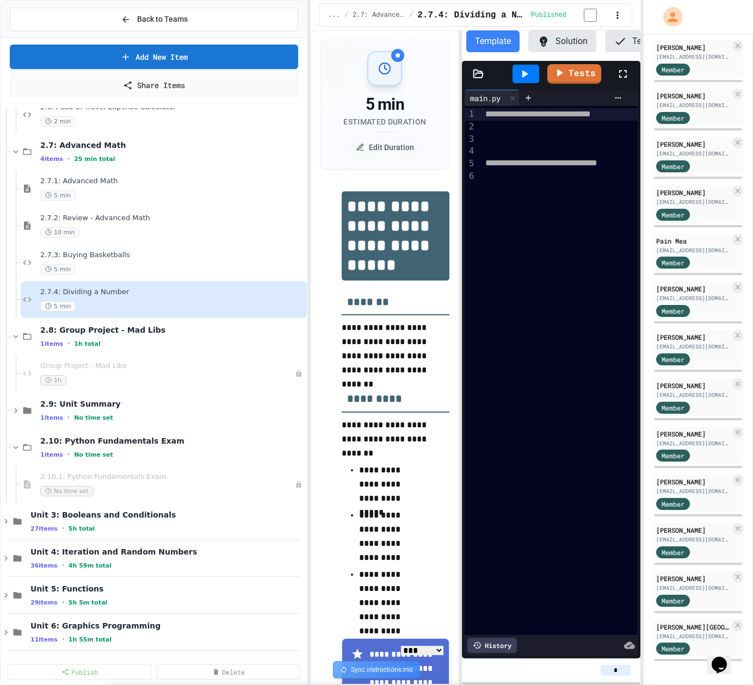
scroll to position [1044, 0]
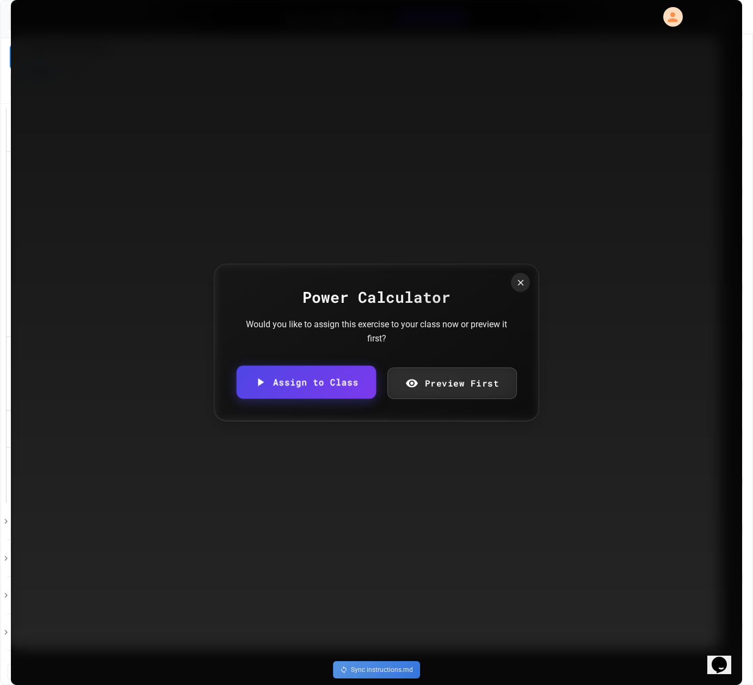
click at [344, 171] on link "Assign to Class" at bounding box center [306, 382] width 139 height 33
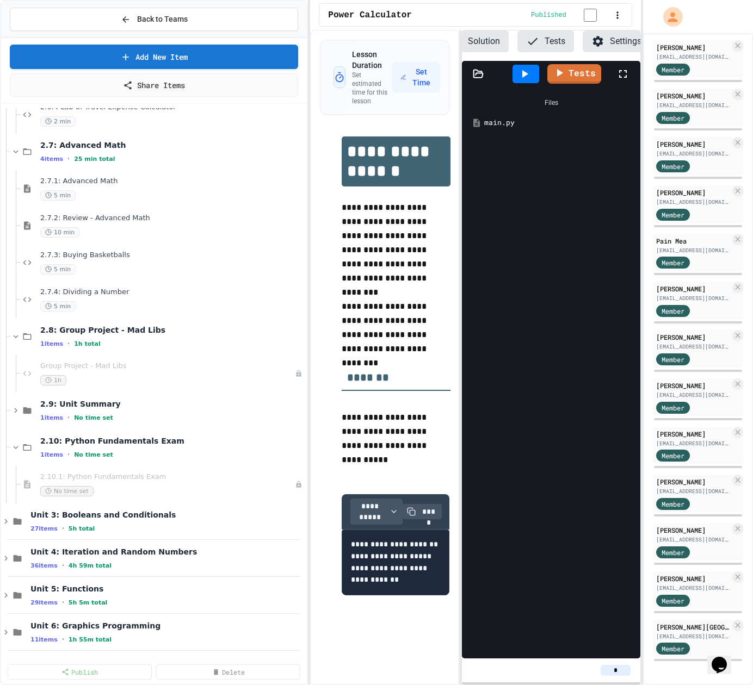
scroll to position [0, 94]
